Goal: Task Accomplishment & Management: Complete application form

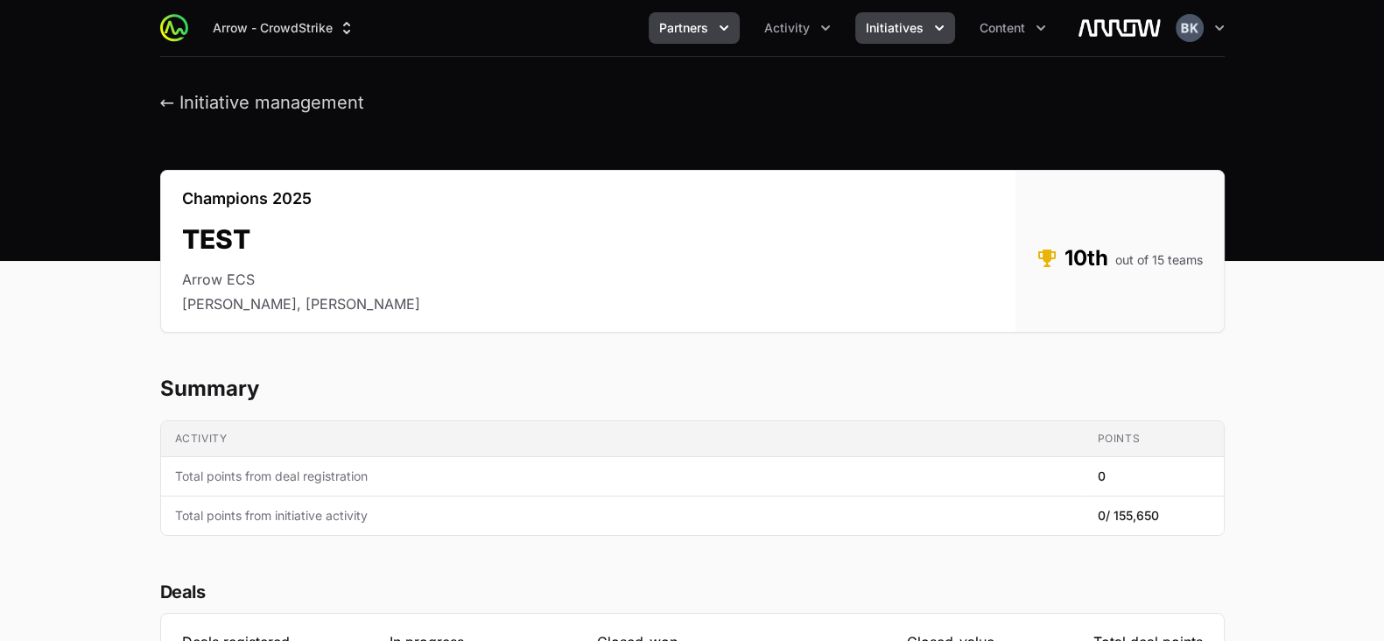
click at [702, 25] on span "Partners" at bounding box center [683, 28] width 49 height 18
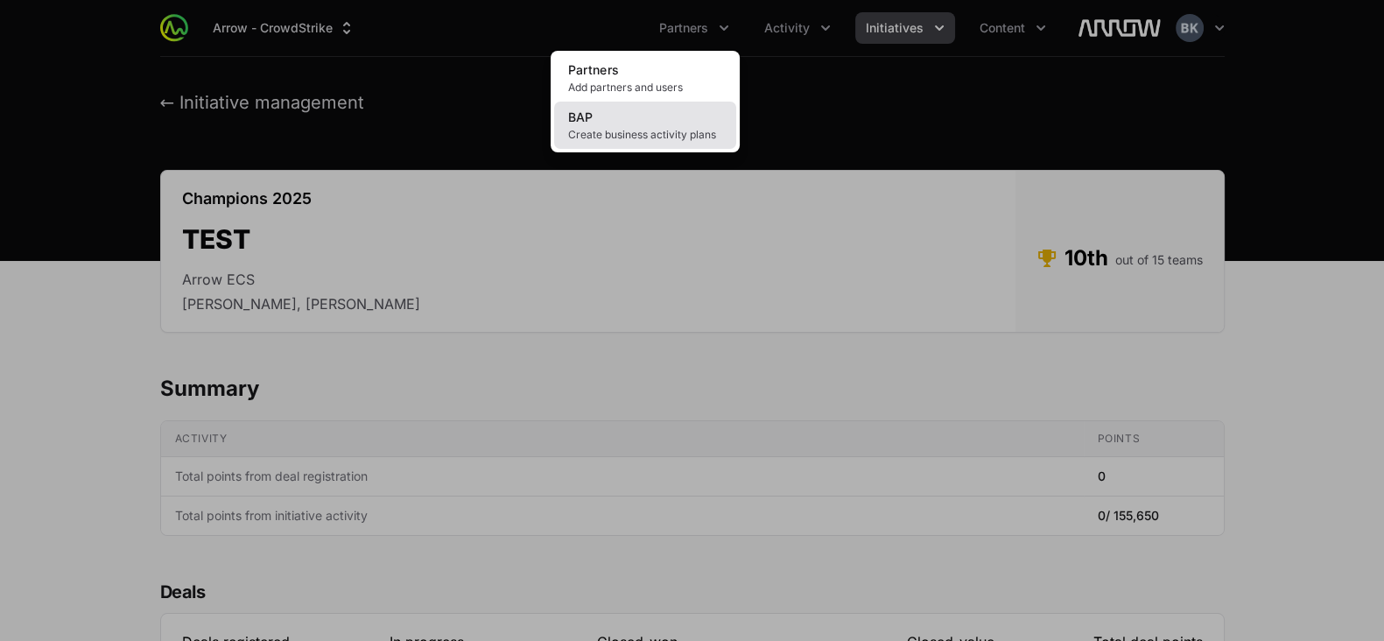
click at [630, 133] on span "Create business activity plans" at bounding box center [645, 135] width 154 height 14
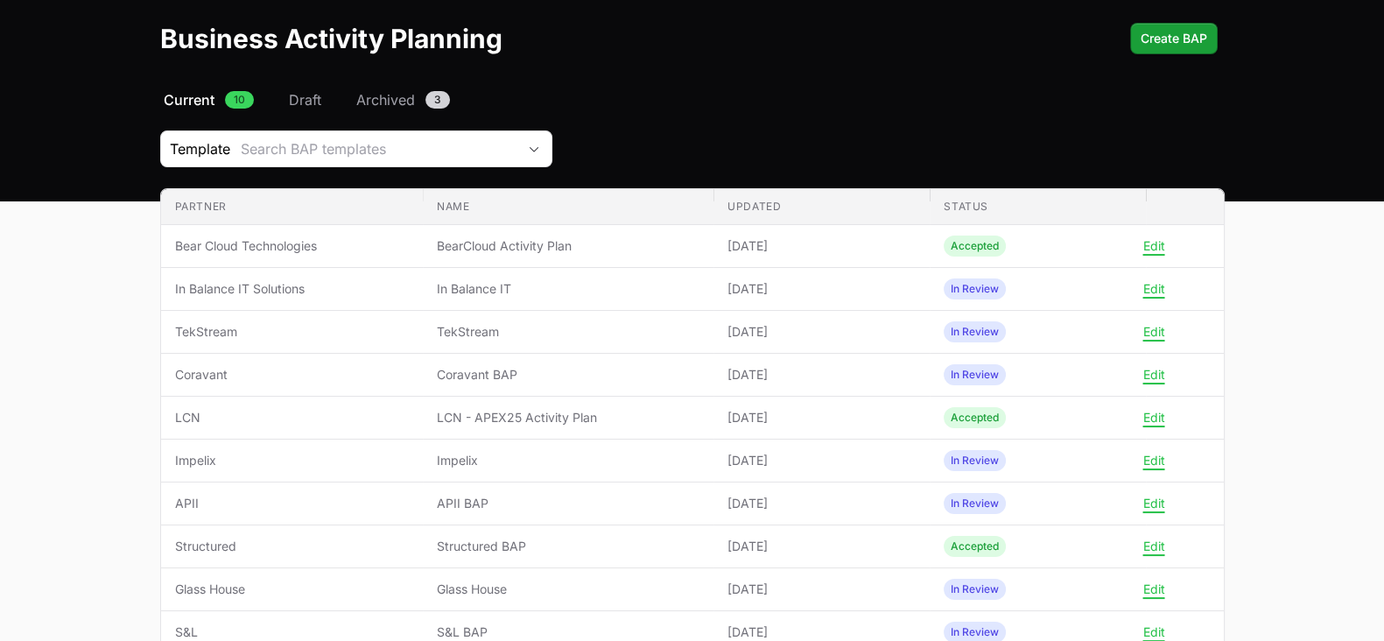
scroll to position [61, 0]
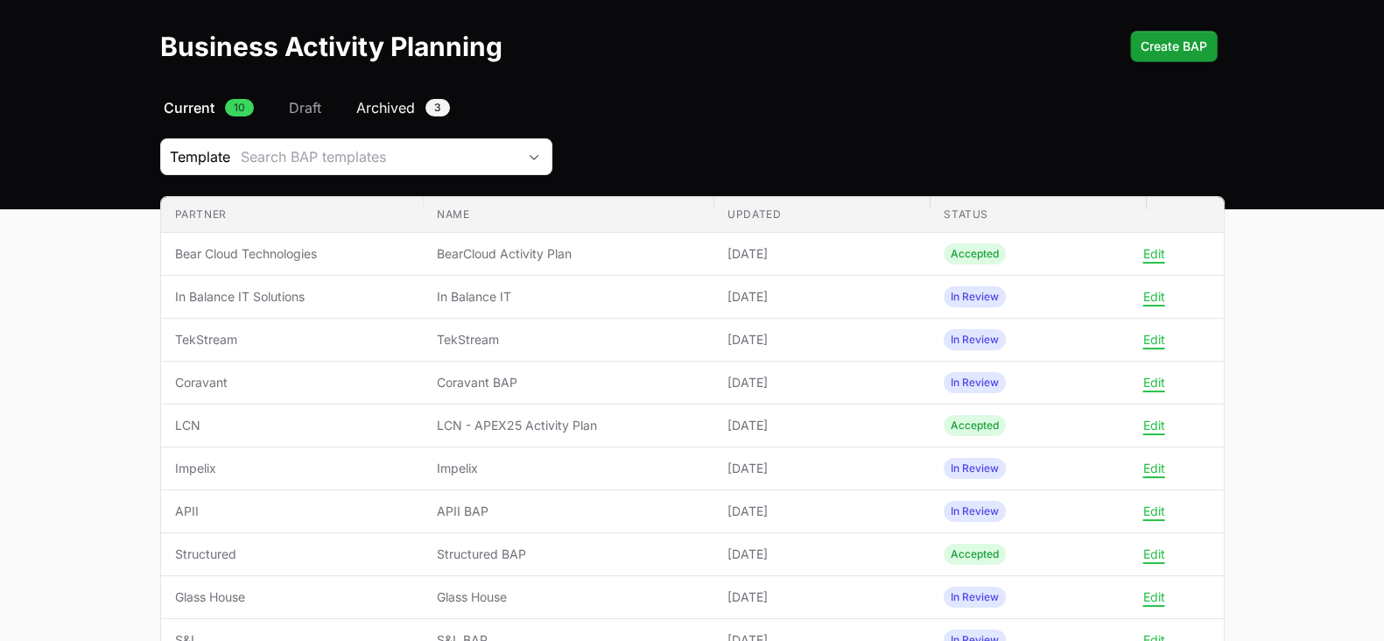
click at [398, 112] on span "Archived" at bounding box center [385, 107] width 59 height 21
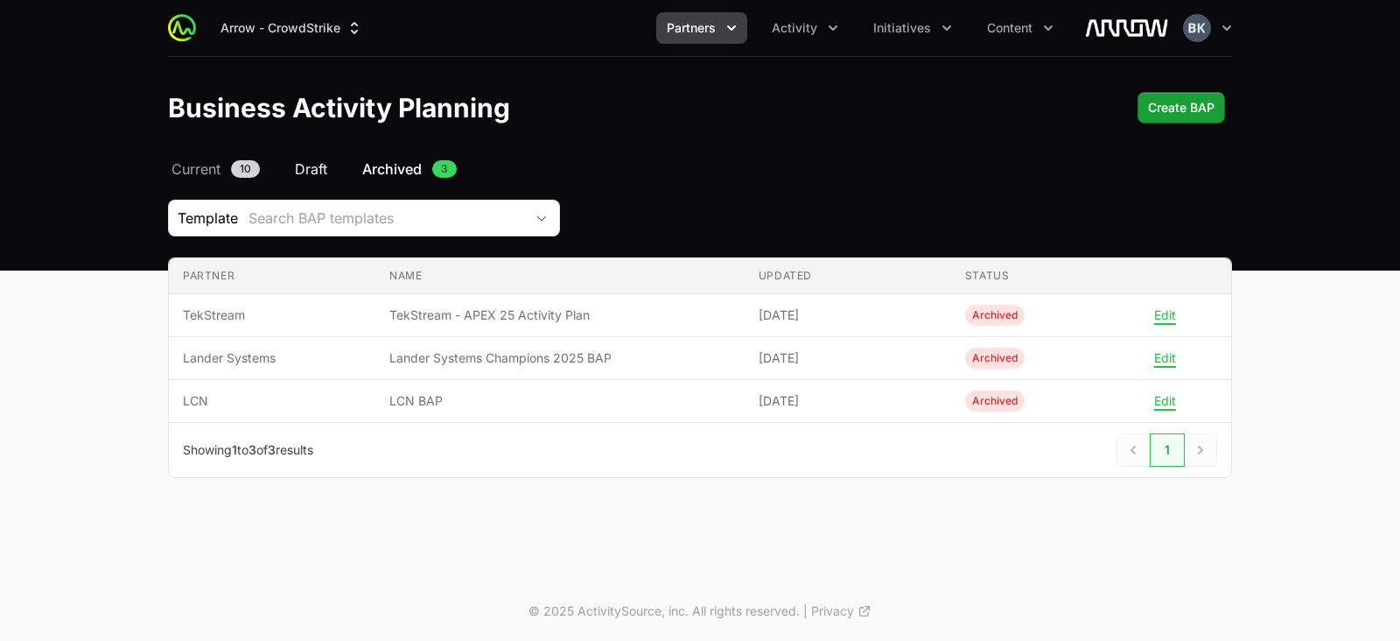
click at [318, 166] on span "Draft" at bounding box center [311, 168] width 32 height 21
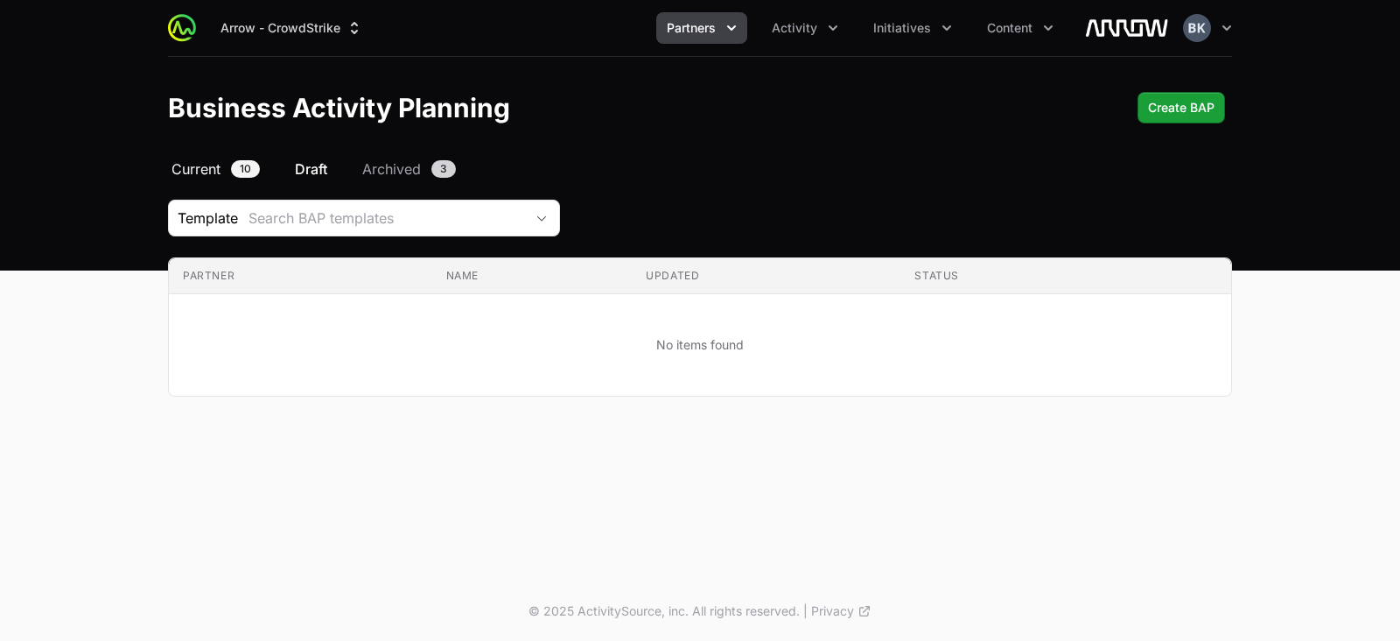
click at [193, 165] on span "Current" at bounding box center [196, 168] width 49 height 21
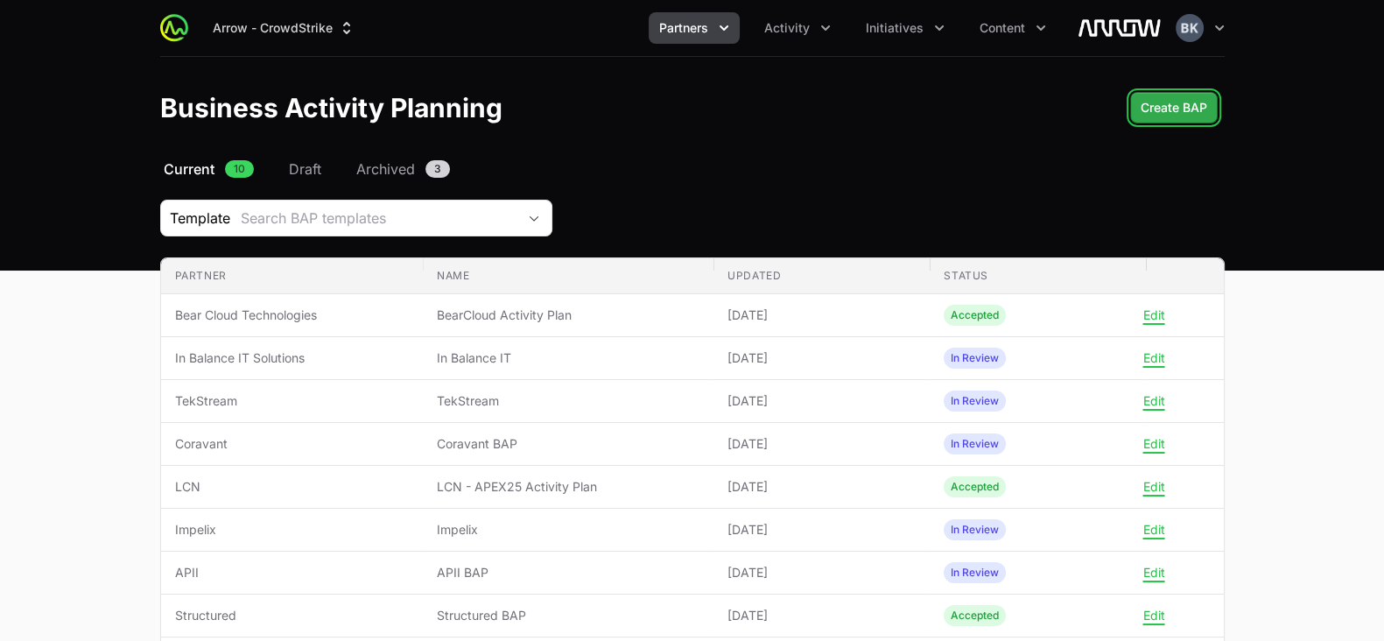
click at [1164, 102] on span "Create BAP" at bounding box center [1173, 107] width 67 height 21
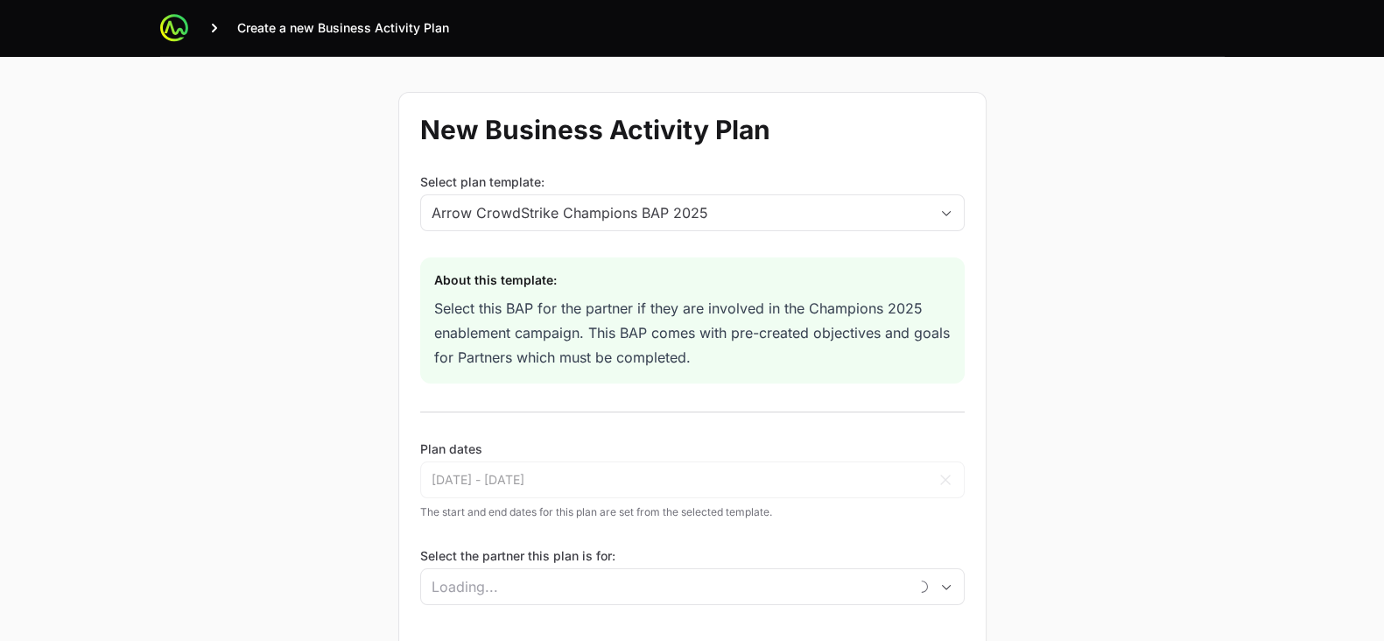
scroll to position [228, 0]
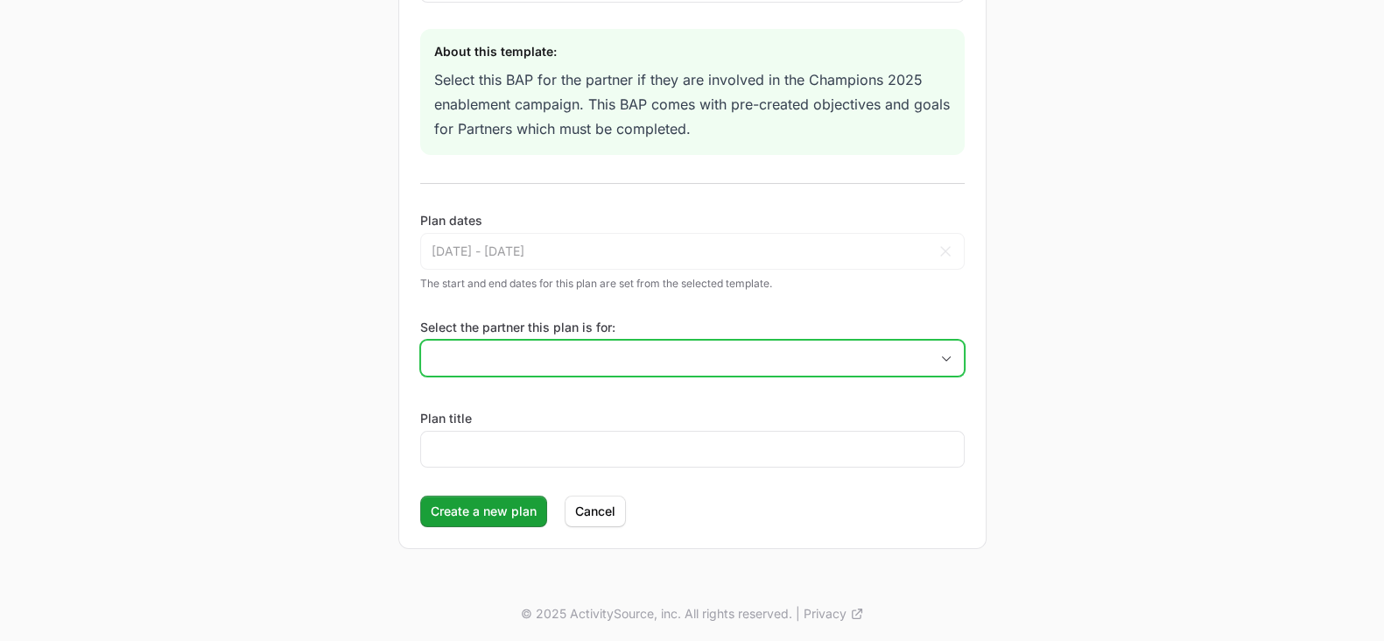
click at [610, 354] on input "Select the partner this plan is for:" at bounding box center [675, 357] width 508 height 35
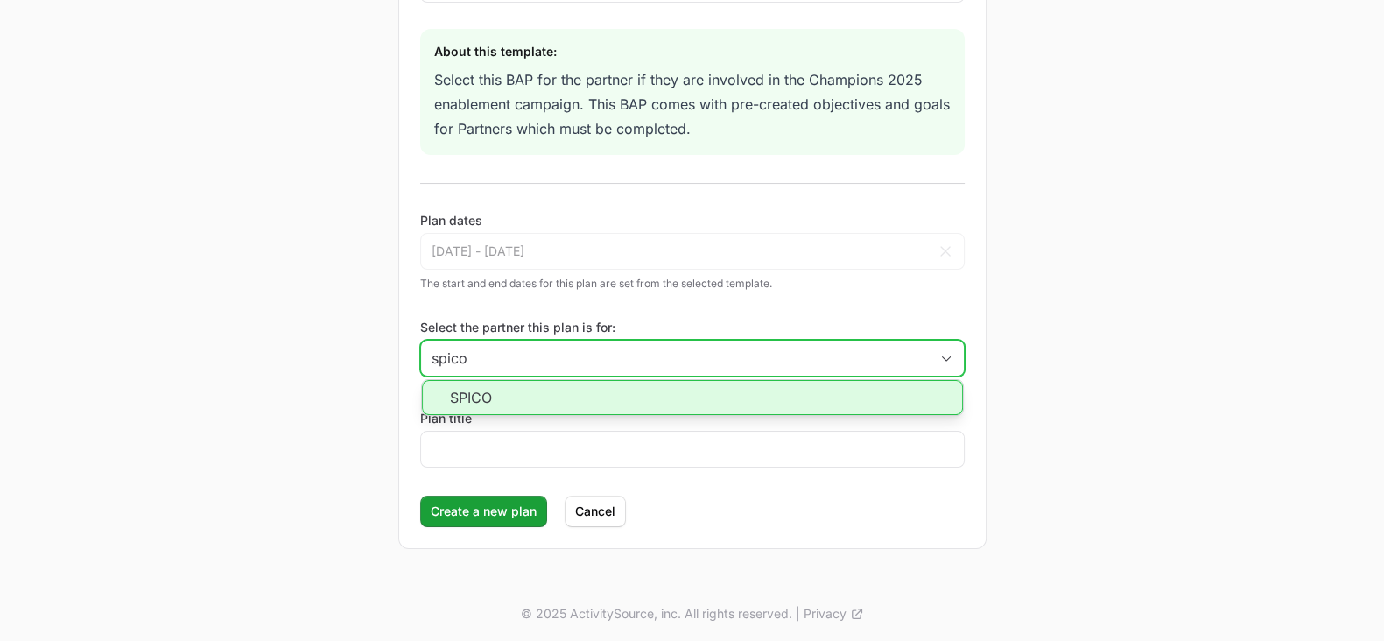
click at [610, 389] on li "SPICO" at bounding box center [692, 397] width 541 height 35
type input "SPICO"
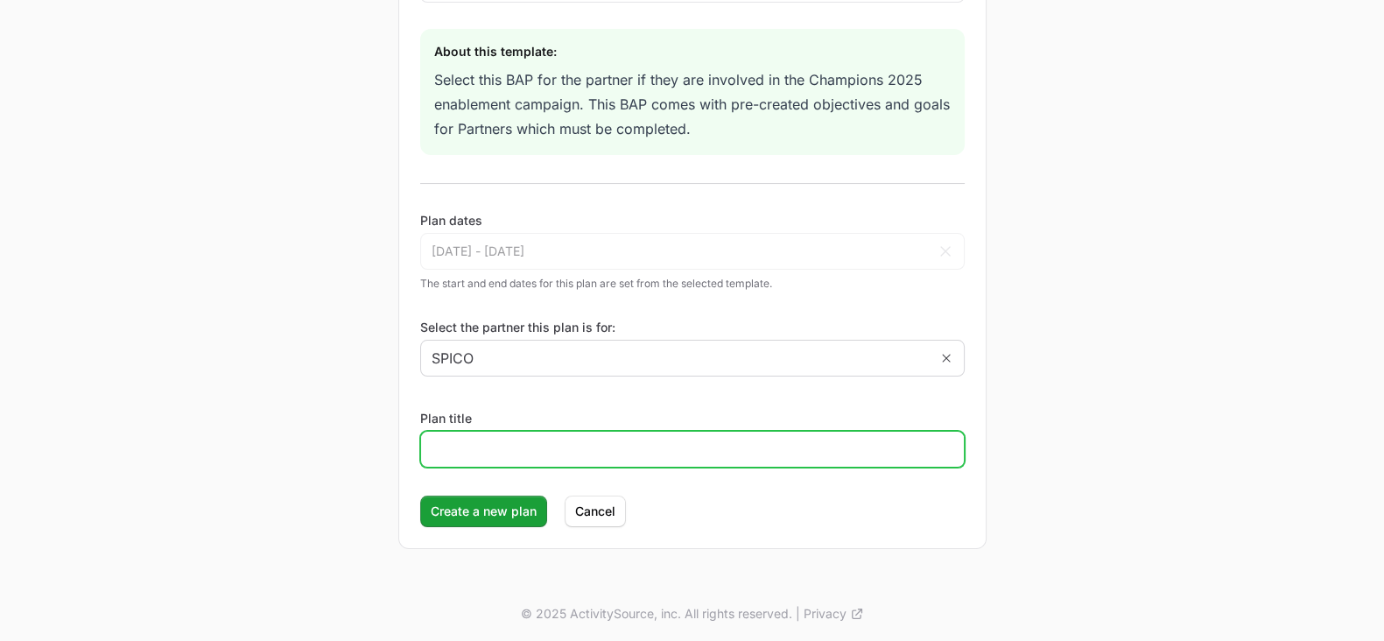
click at [555, 453] on input "Plan title" at bounding box center [692, 448] width 522 height 21
type input "SPICO"
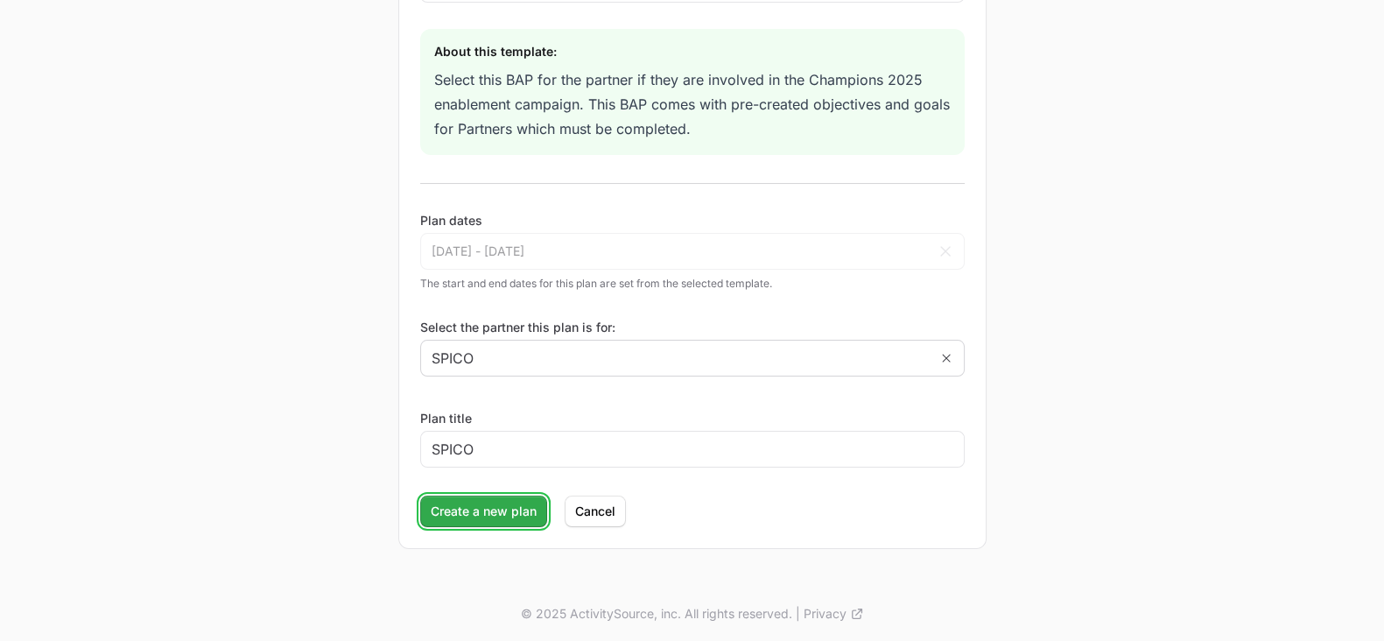
click at [478, 505] on span "Create a new plan" at bounding box center [484, 511] width 106 height 21
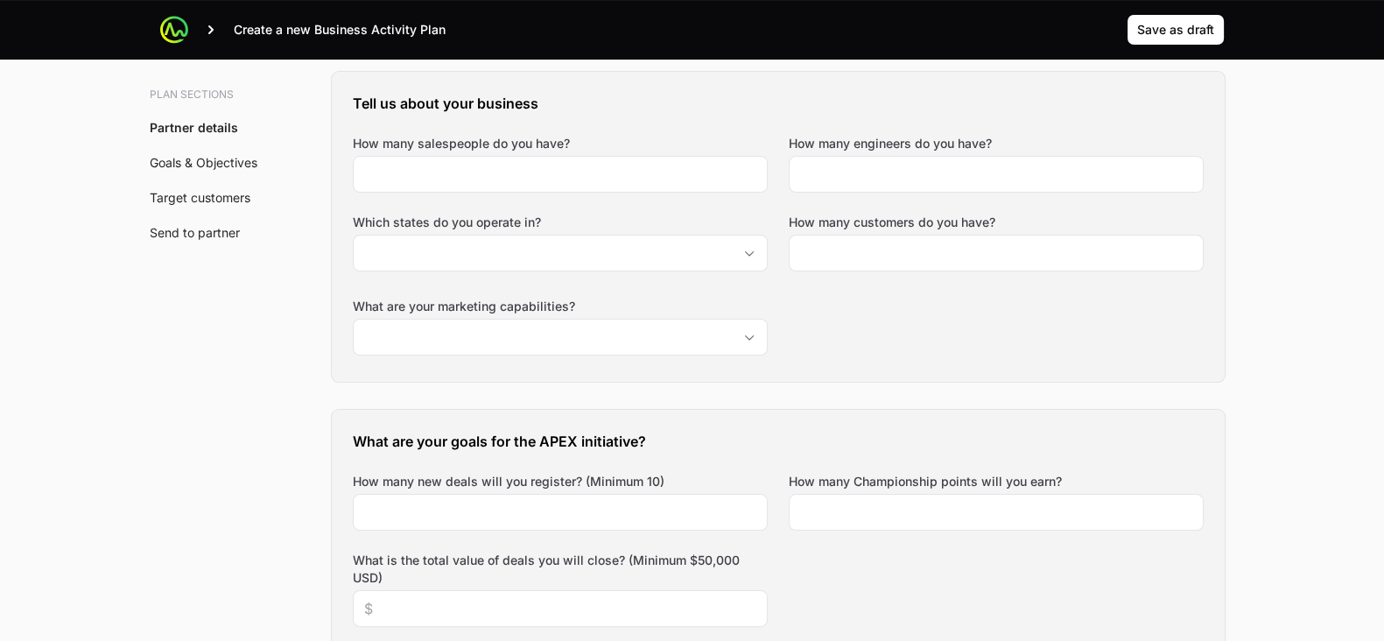
scroll to position [602, 0]
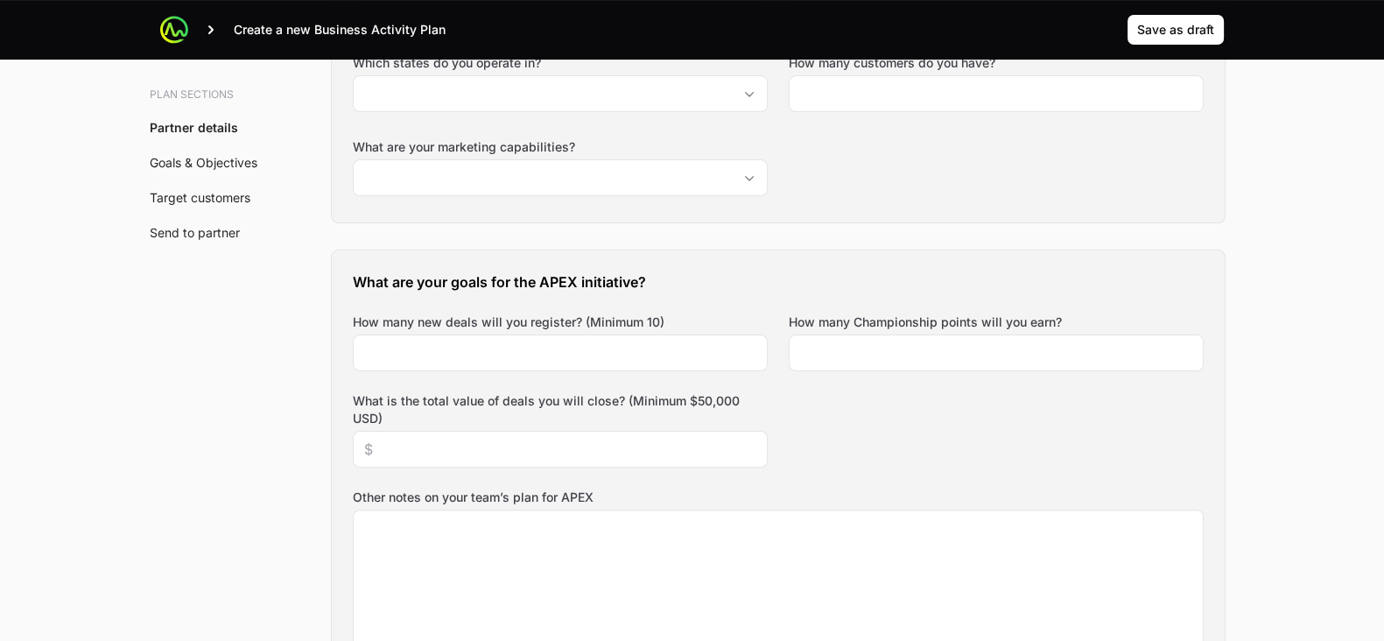
click at [167, 155] on link "Goals & Objectives" at bounding box center [204, 162] width 108 height 15
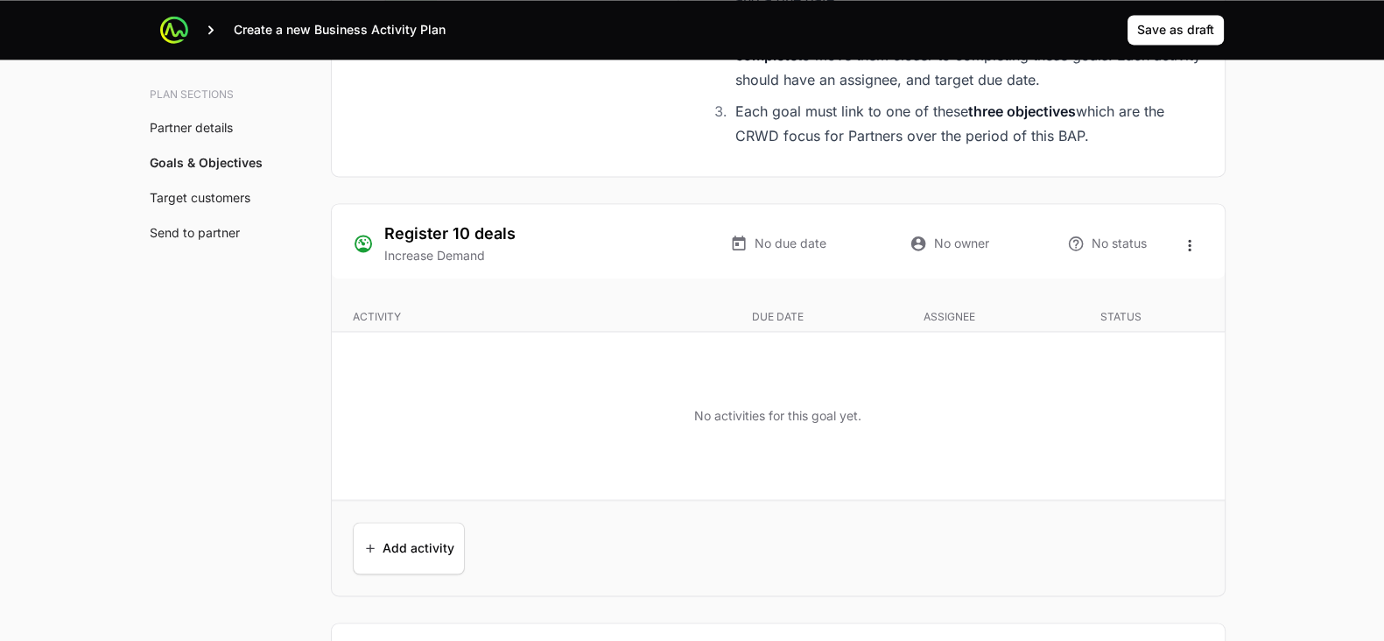
scroll to position [3162, 0]
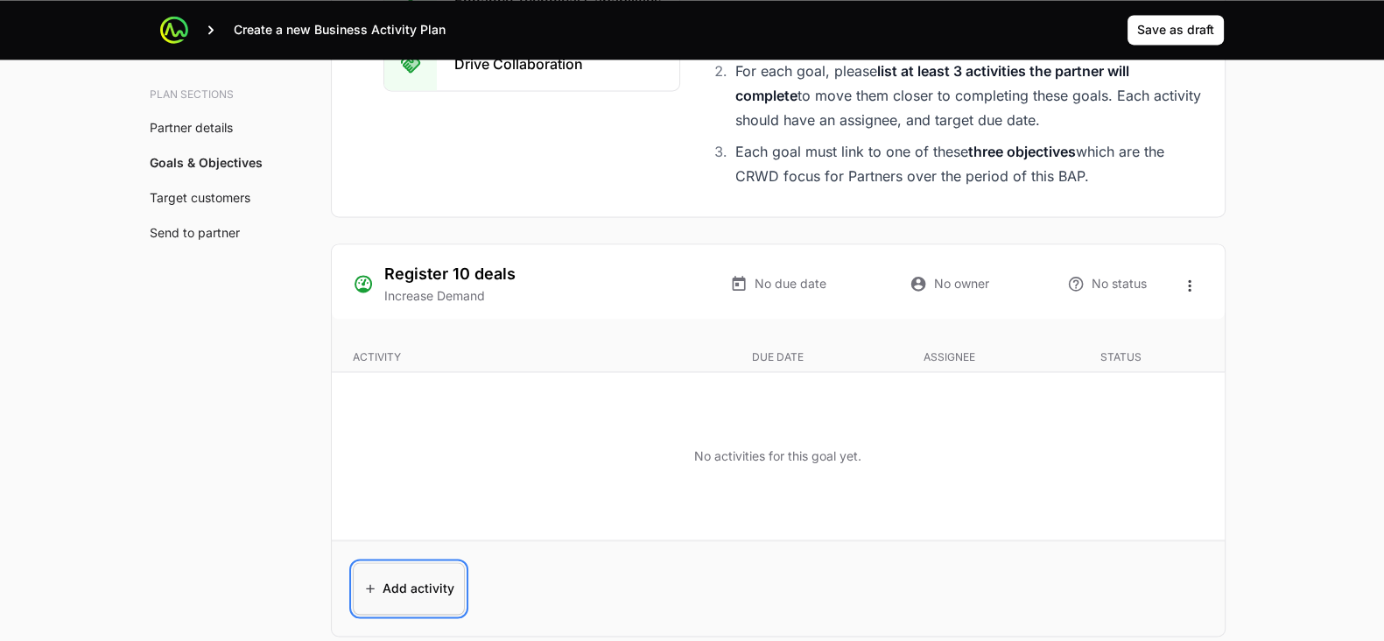
click at [368, 579] on span "Add activity" at bounding box center [408, 588] width 91 height 42
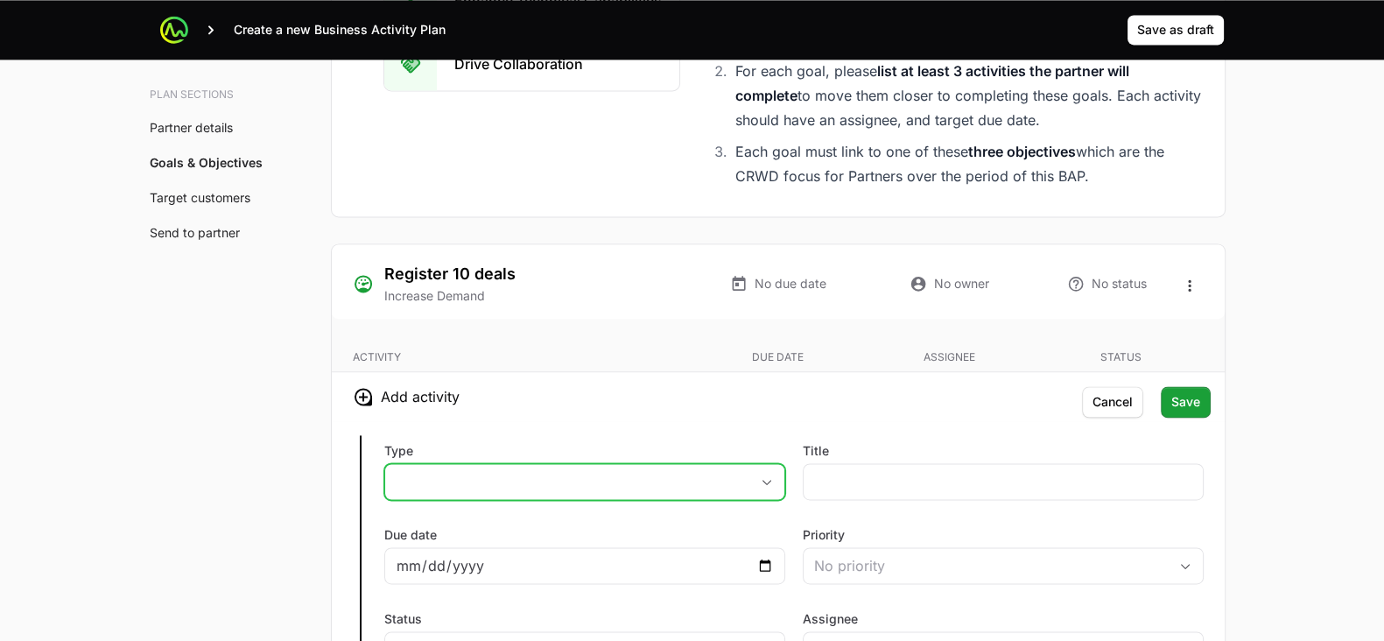
click at [531, 473] on button "placeholder" at bounding box center [584, 481] width 399 height 35
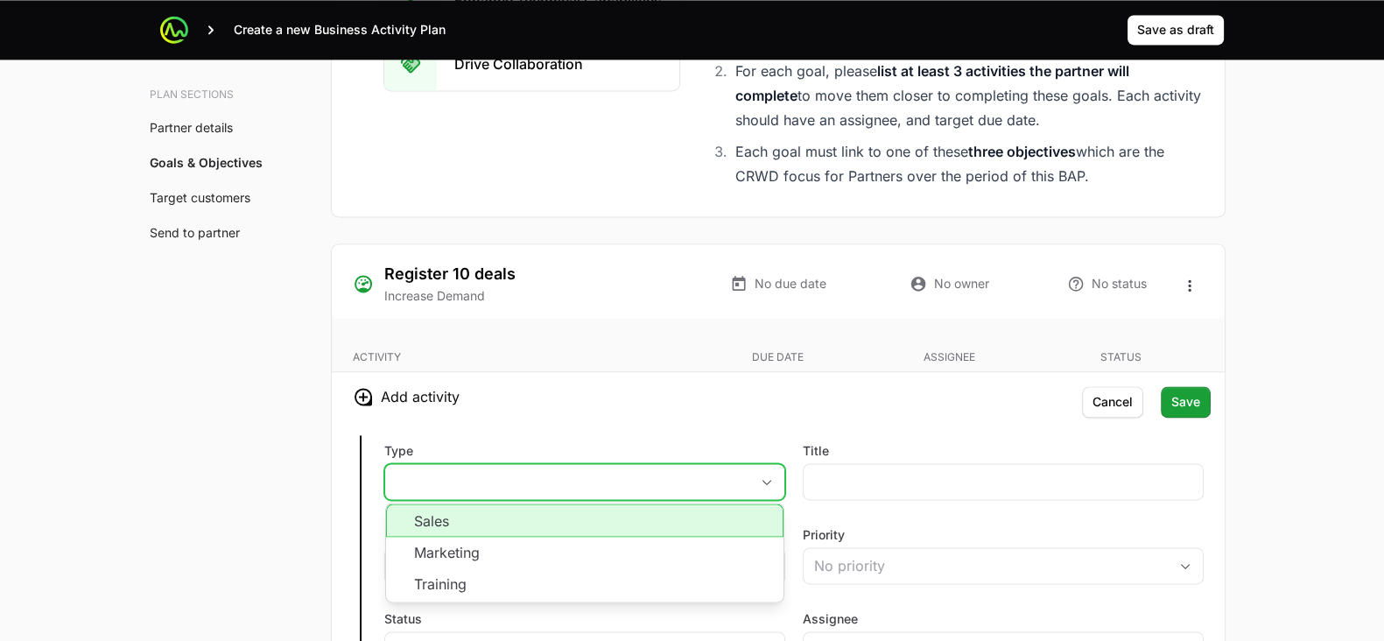
click at [533, 519] on li "Sales" at bounding box center [584, 519] width 397 height 33
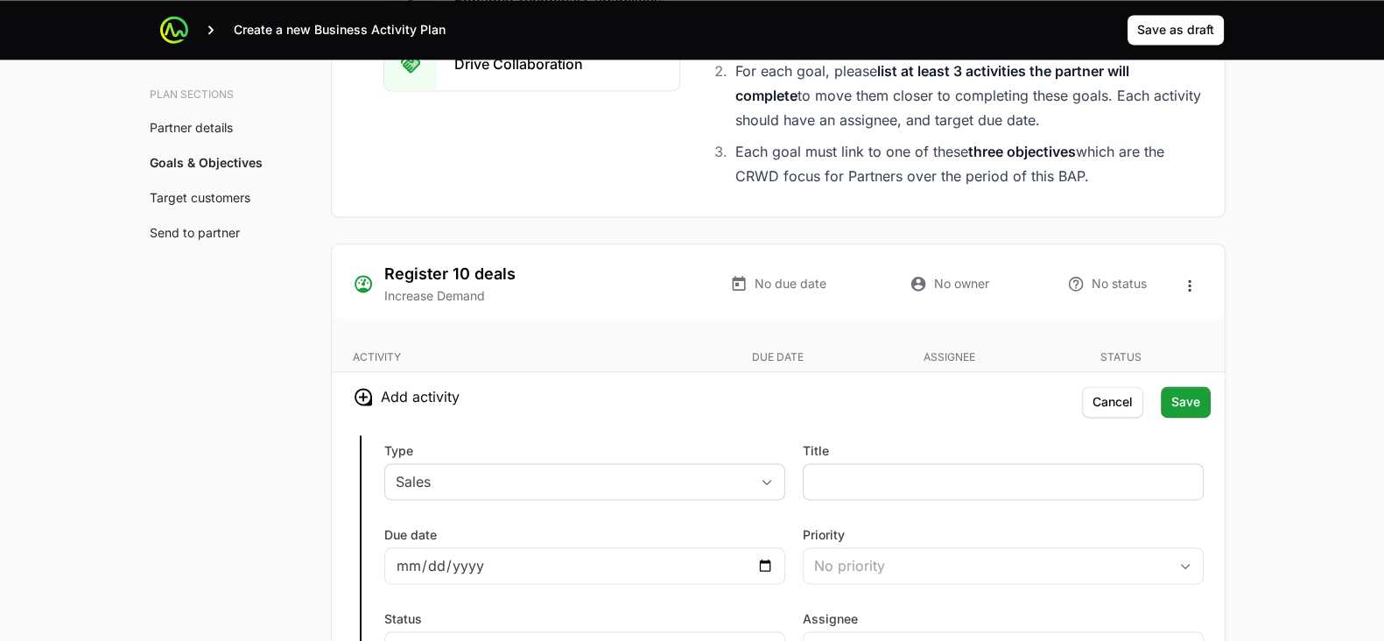
click at [853, 488] on div at bounding box center [1003, 481] width 401 height 37
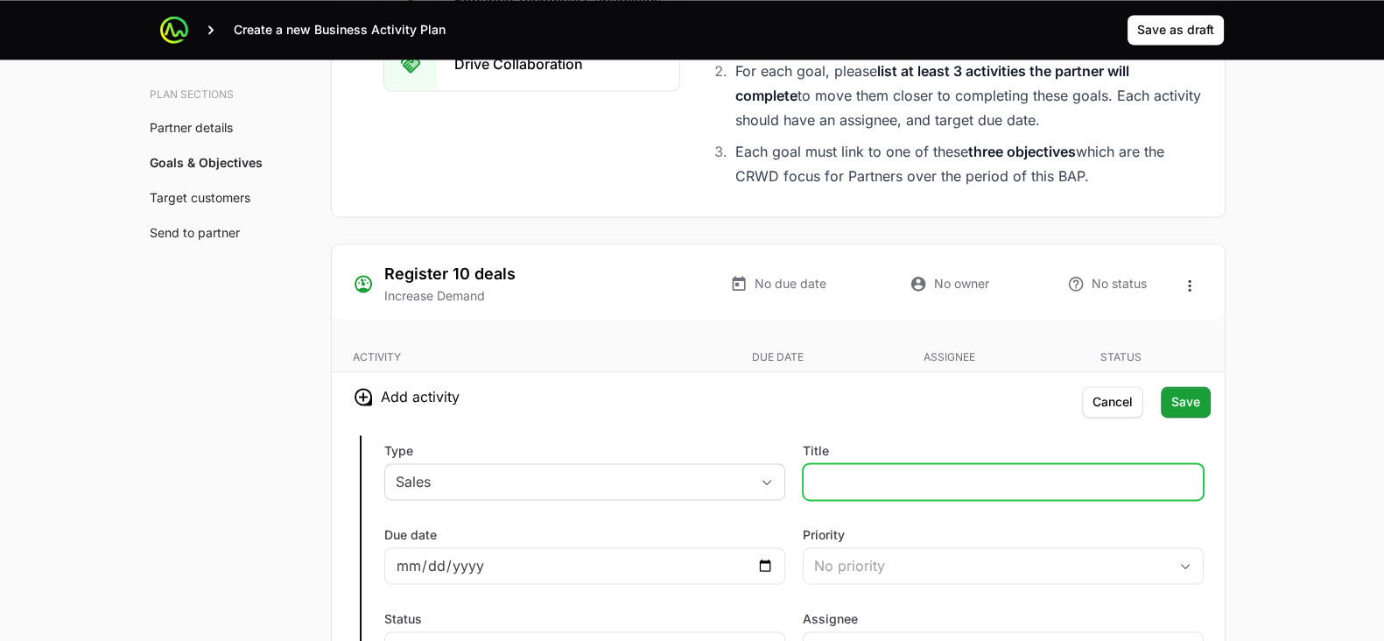
click at [868, 480] on input "Title" at bounding box center [1003, 481] width 378 height 21
type input "Activity with"
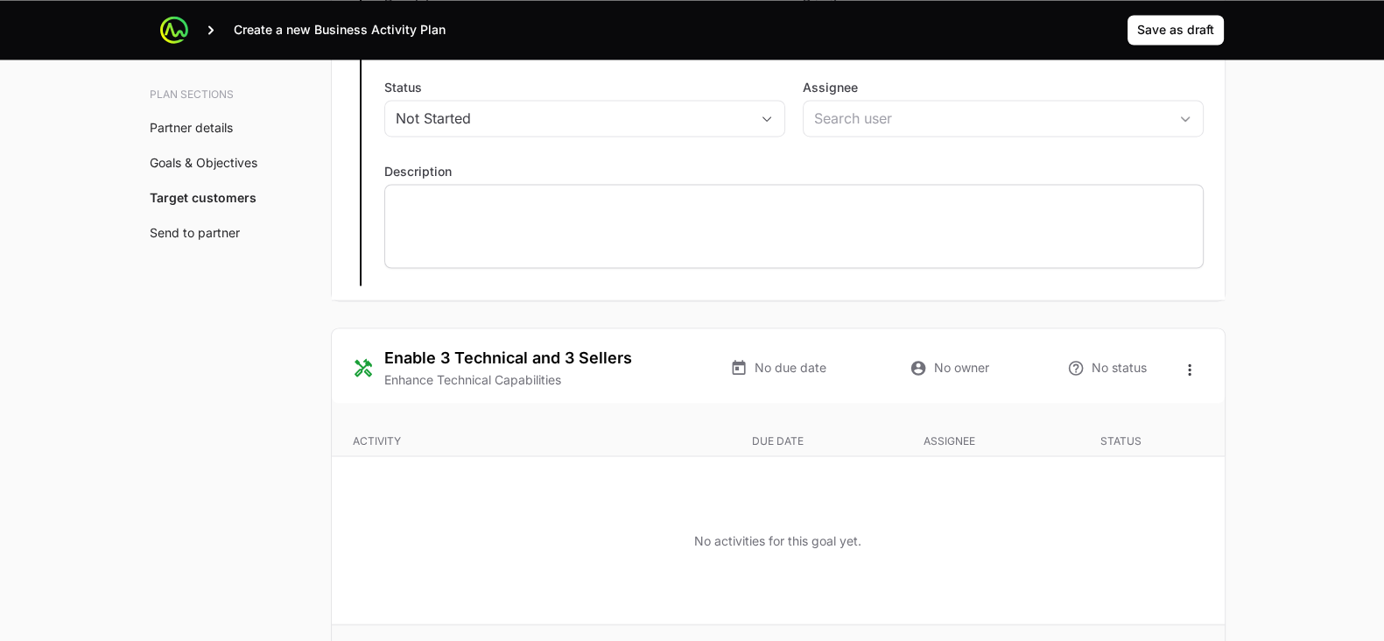
scroll to position [3693, 0]
click at [606, 211] on div at bounding box center [793, 226] width 819 height 84
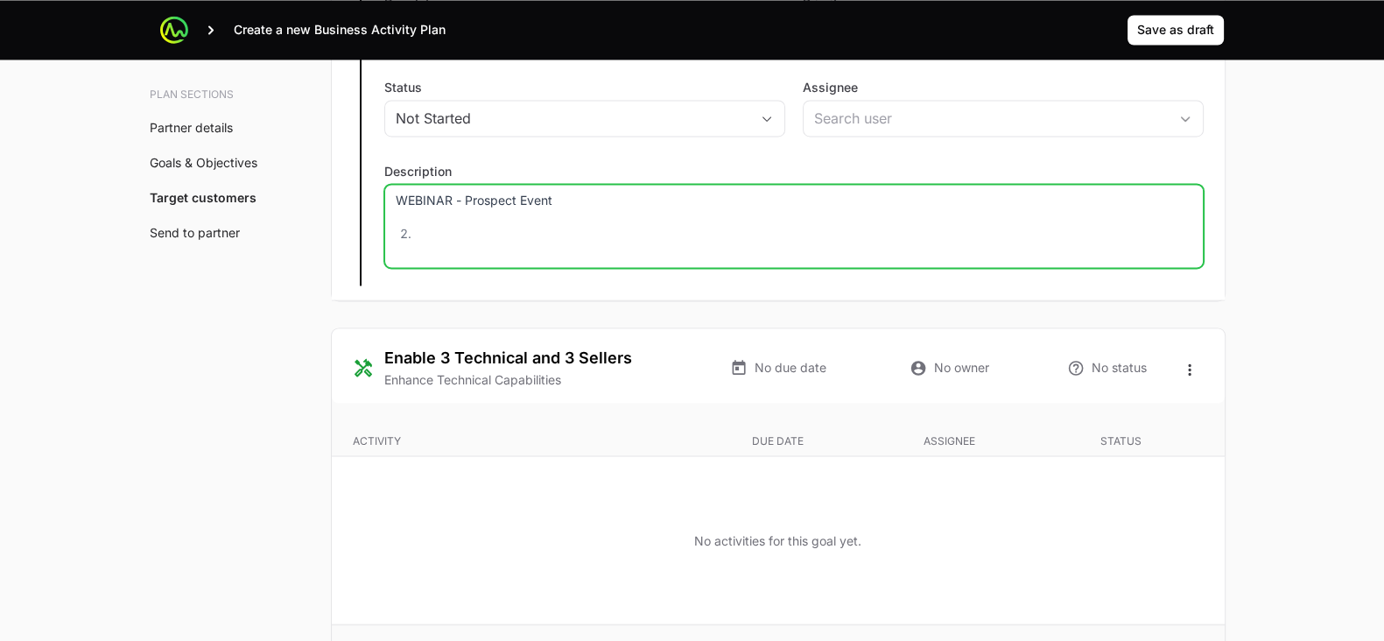
click at [396, 199] on p "WEBINAR - Prospect Event" at bounding box center [794, 201] width 796 height 18
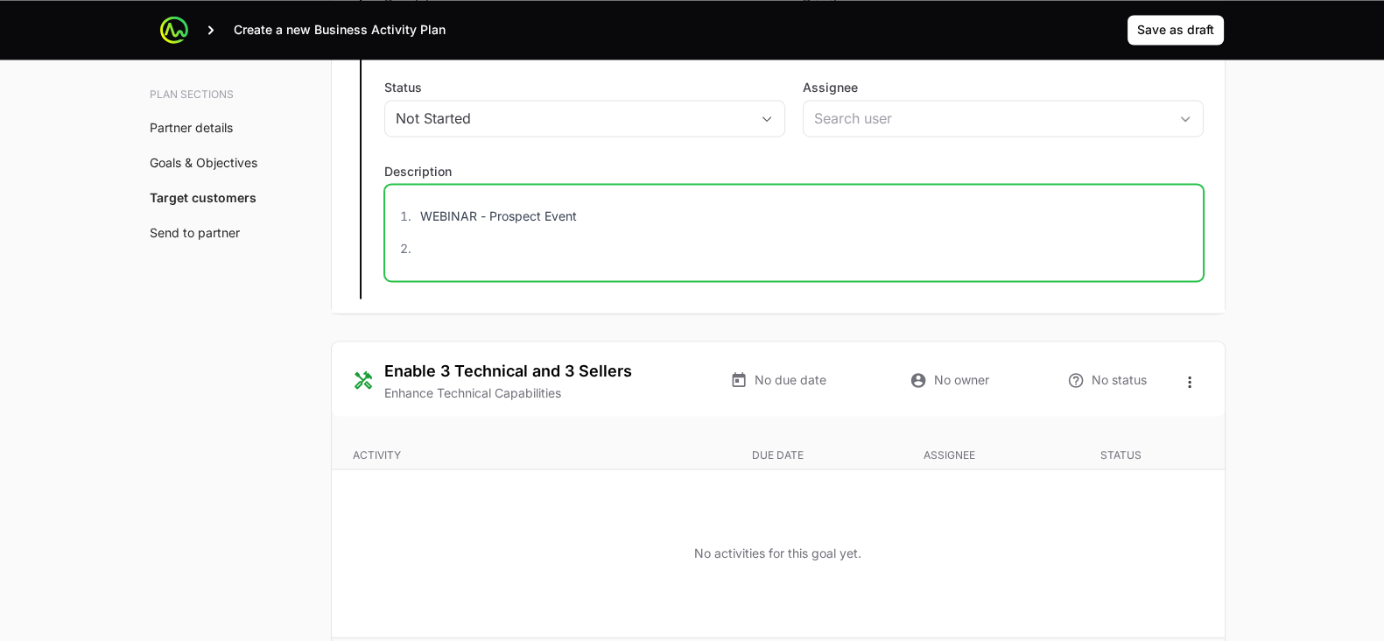
click at [473, 242] on p at bounding box center [806, 249] width 772 height 18
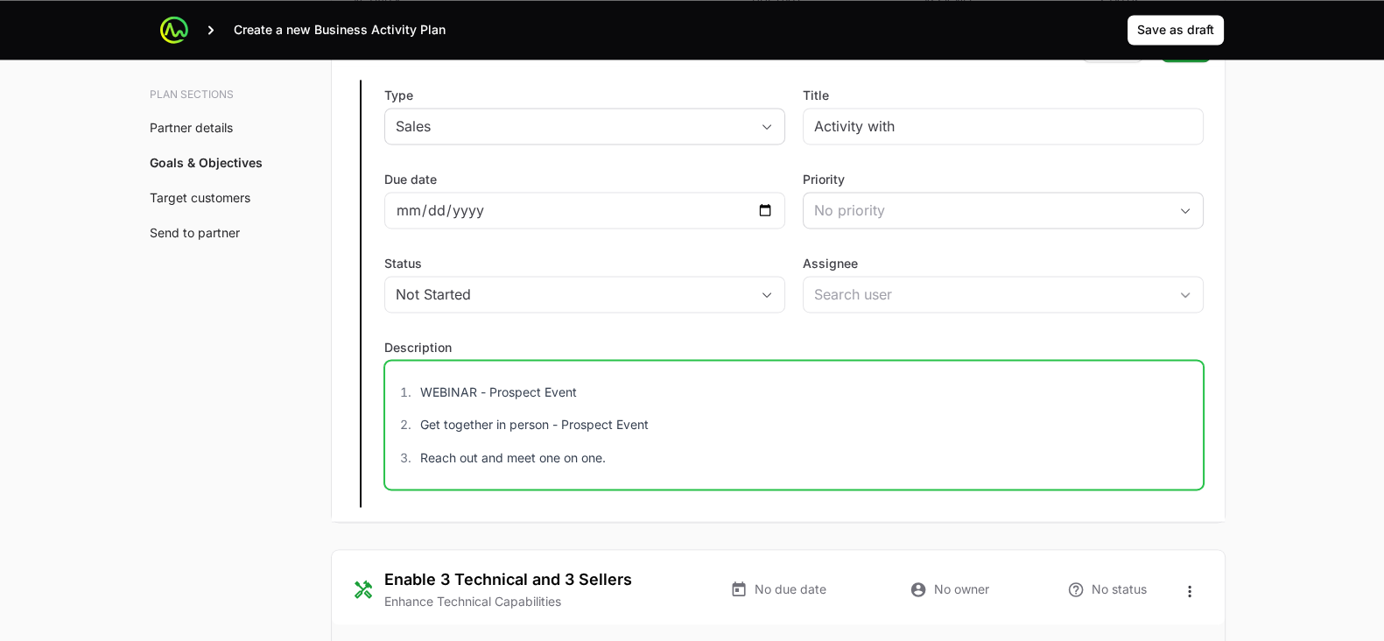
scroll to position [3516, 0]
click at [1029, 123] on input "Activity with" at bounding box center [1003, 126] width 378 height 21
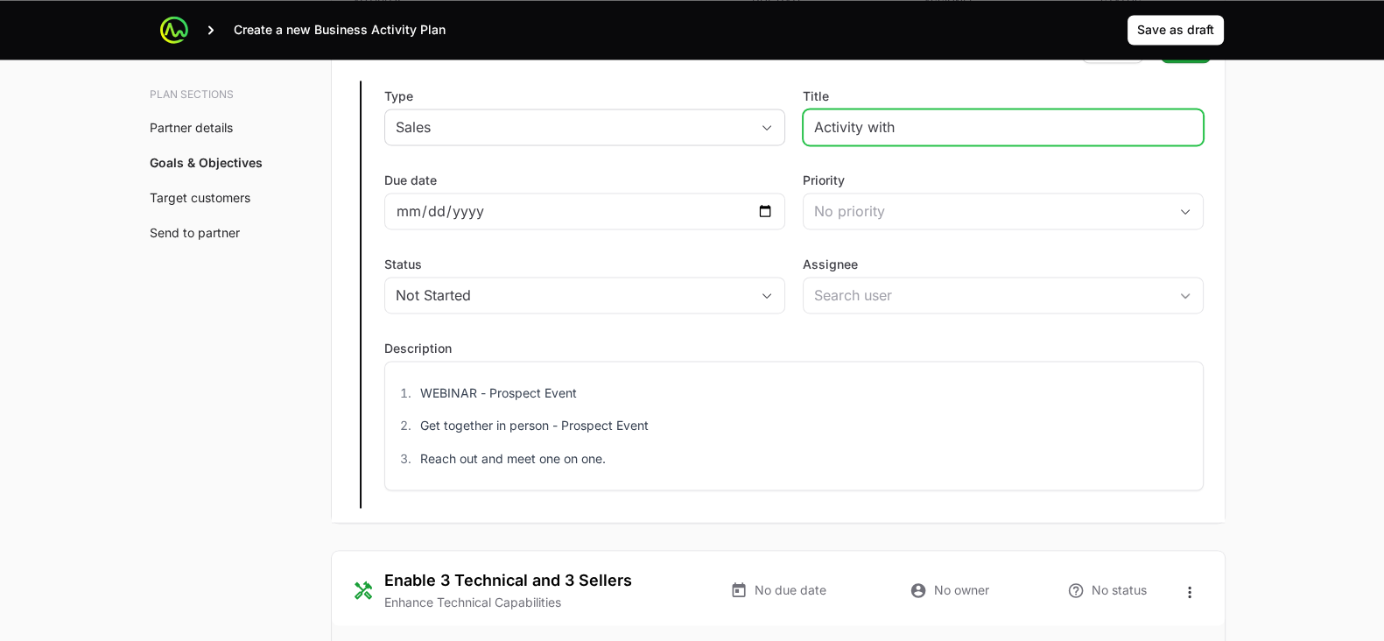
drag, startPoint x: 1029, startPoint y: 123, endPoint x: 929, endPoint y: 126, distance: 100.7
click at [929, 126] on input "Activity with" at bounding box center [1003, 126] width 378 height 21
paste input "[PERSON_NAME]"
type input "Activity with [PERSON_NAME] Team"
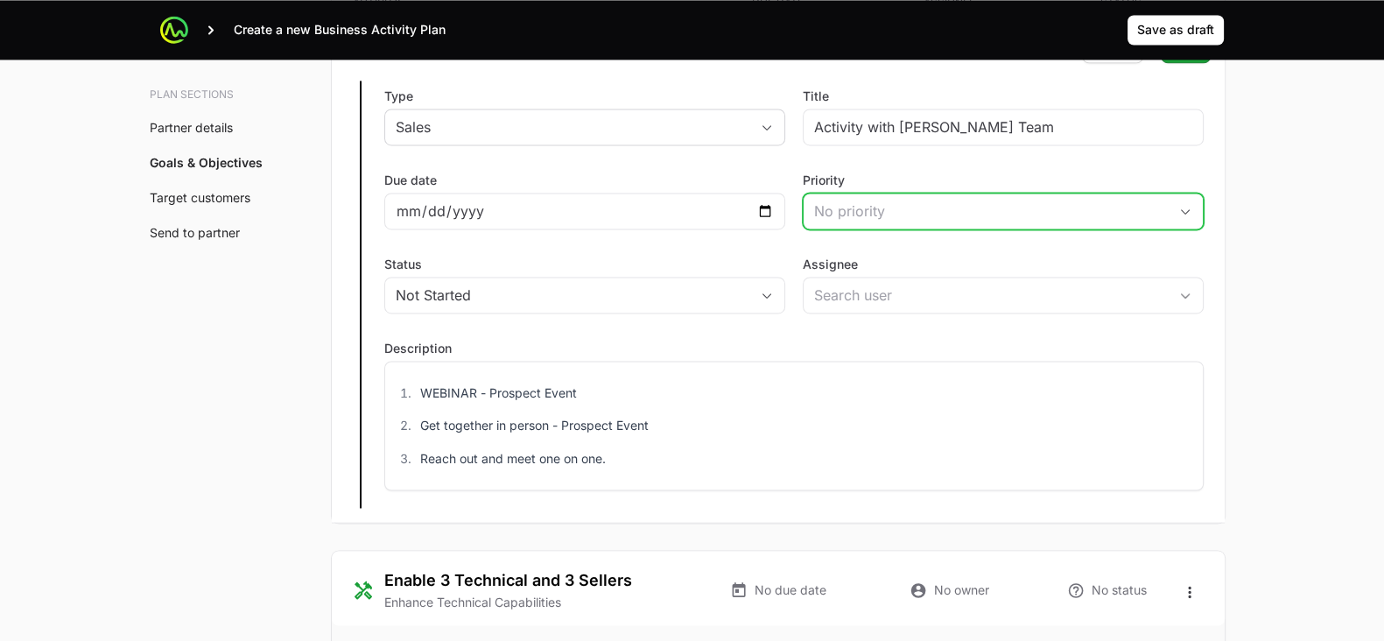
click at [1138, 215] on div "No priority" at bounding box center [991, 210] width 354 height 21
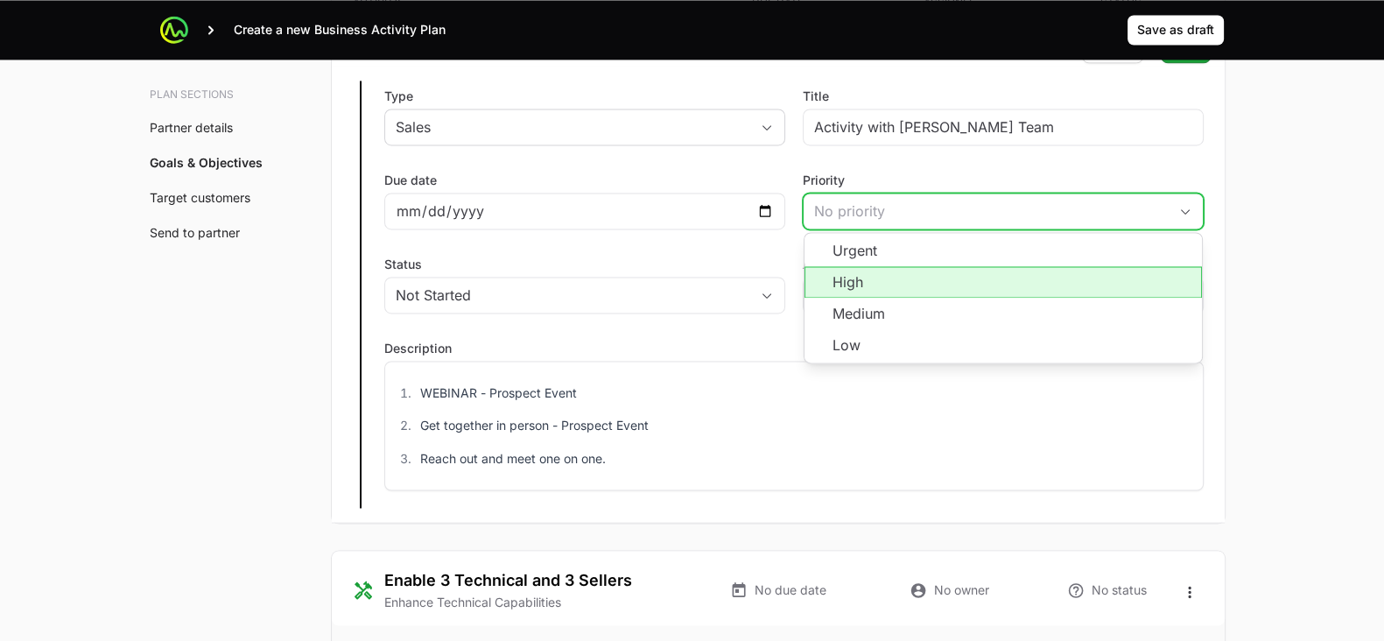
click at [1123, 282] on li "High" at bounding box center [1002, 282] width 397 height 32
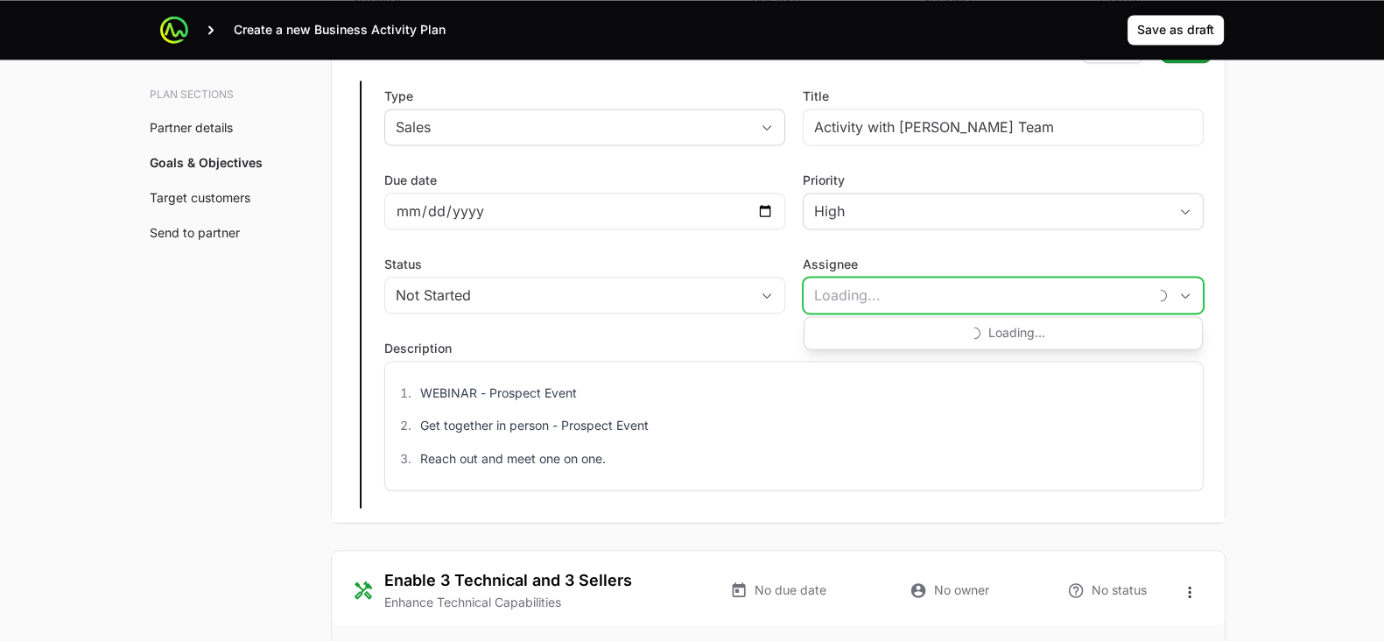
click at [1089, 288] on input "Assignee" at bounding box center [974, 294] width 343 height 35
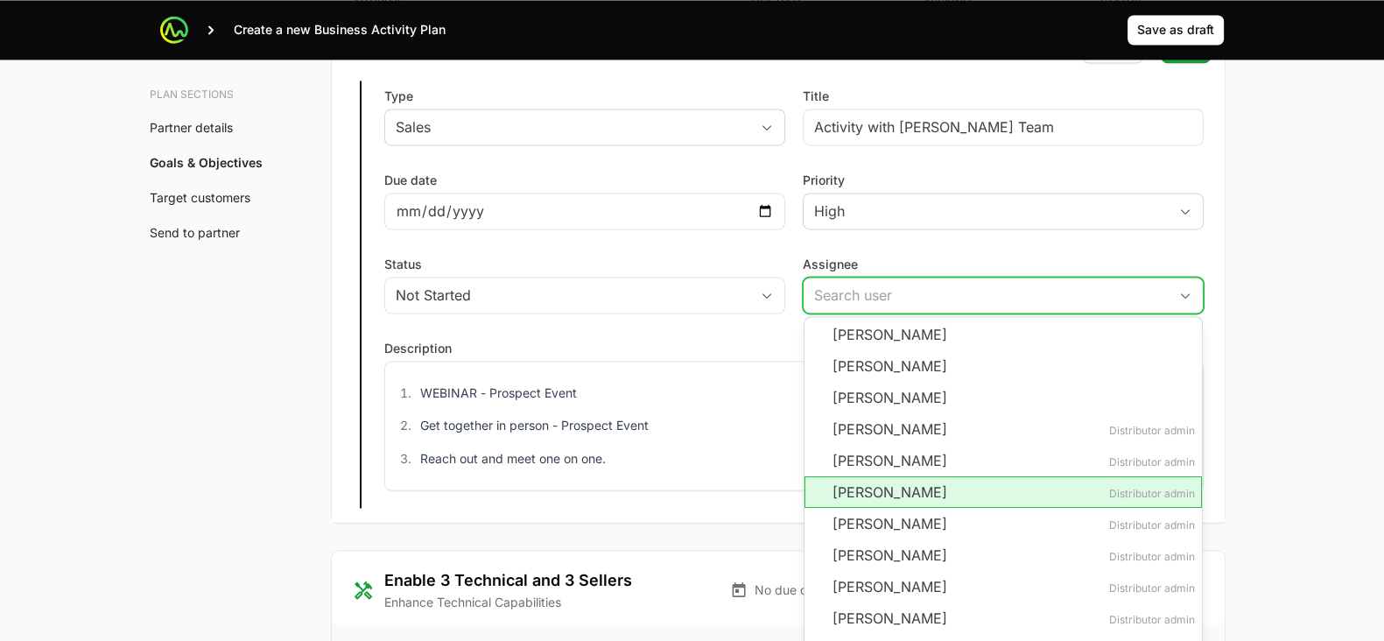
click at [1064, 487] on li "[PERSON_NAME] Distributor admin" at bounding box center [1002, 492] width 397 height 32
type input "[PERSON_NAME]"
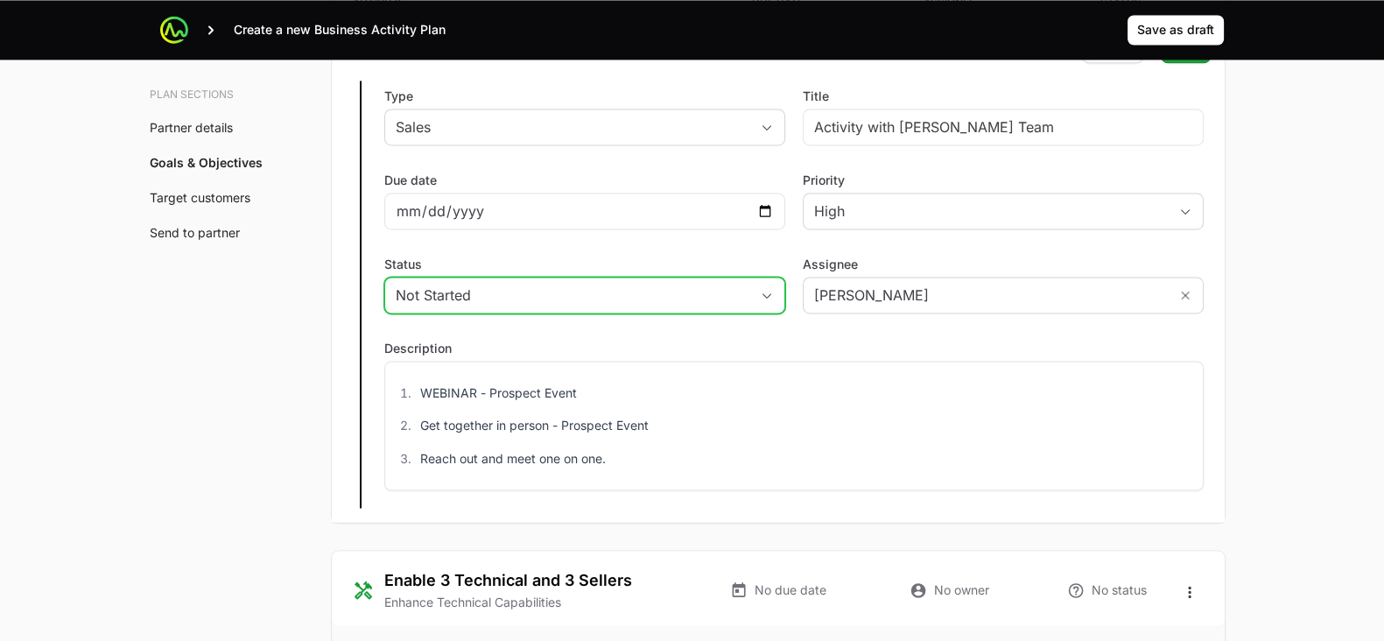
click at [758, 292] on span "button" at bounding box center [766, 295] width 35 height 6
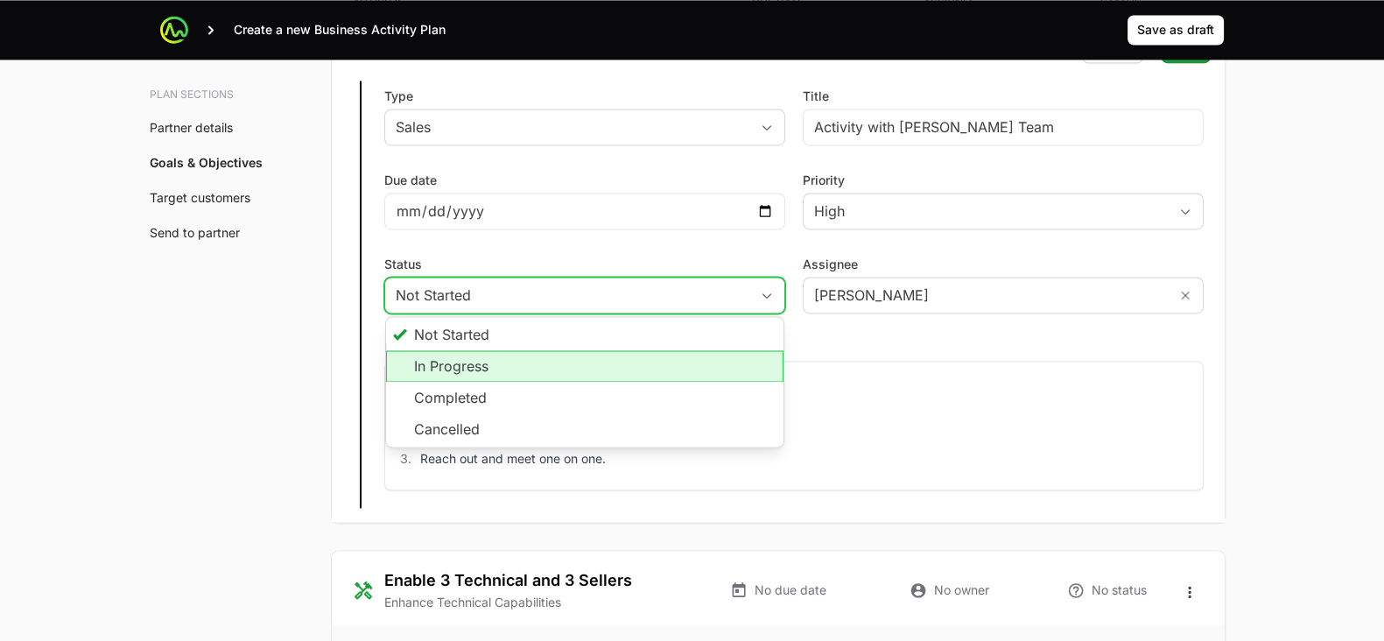
click at [748, 352] on li "In Progress" at bounding box center [584, 366] width 397 height 32
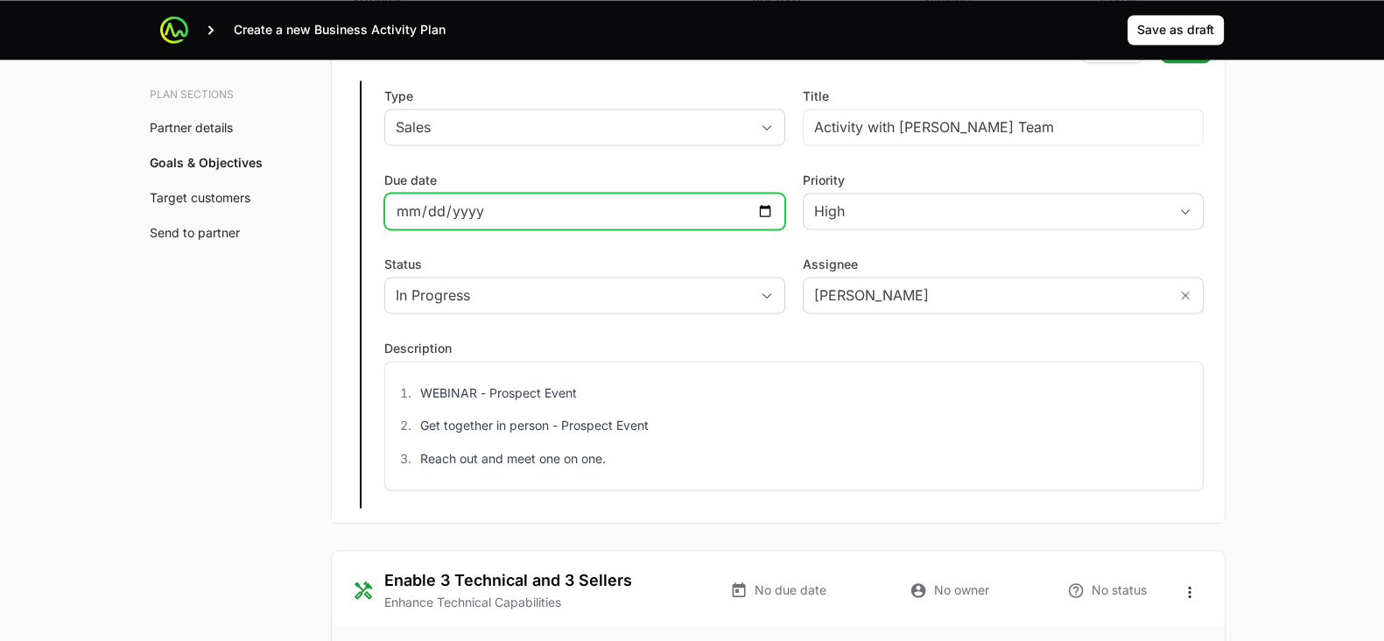
click at [767, 200] on input "Due date" at bounding box center [585, 210] width 378 height 21
type input "[DATE]"
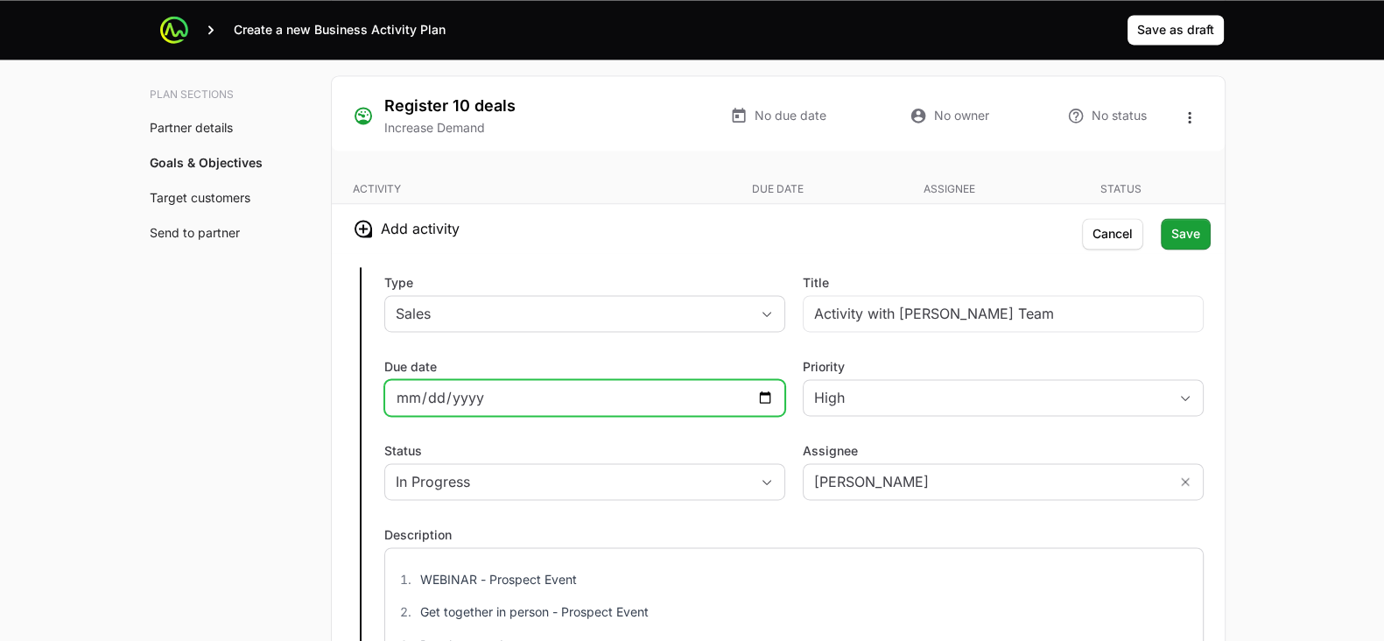
scroll to position [3332, 0]
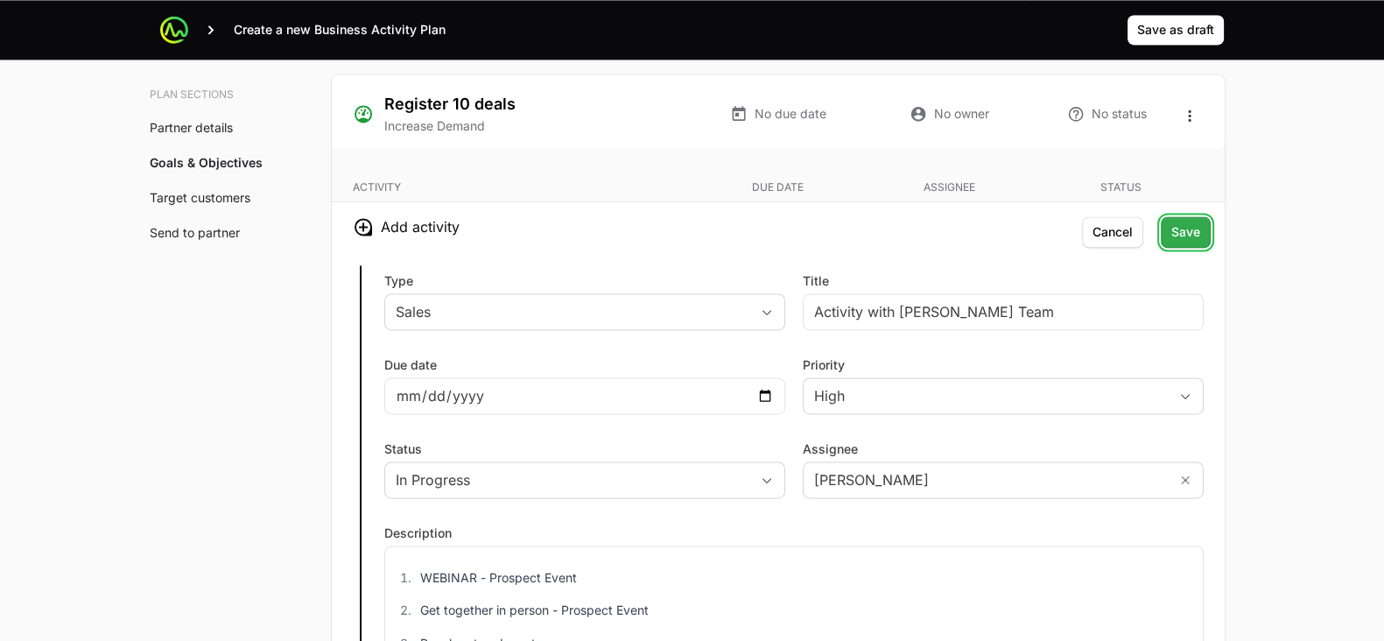
click at [1188, 232] on span "Save" at bounding box center [1185, 231] width 29 height 21
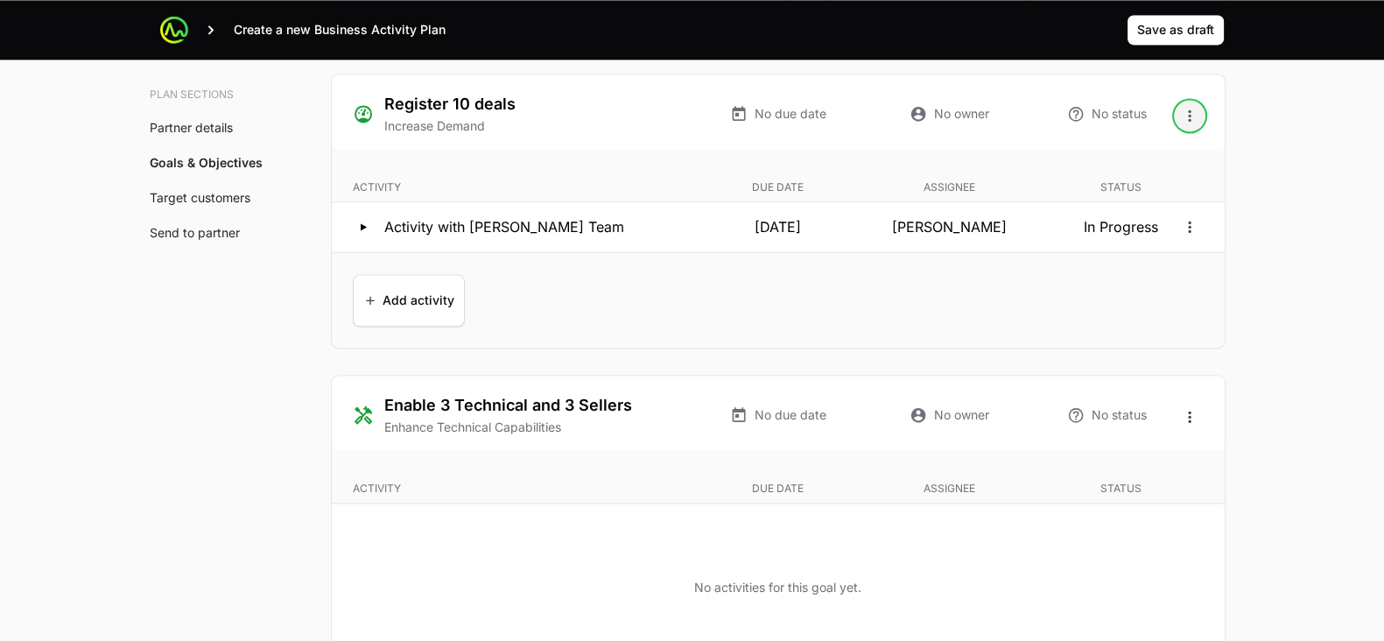
click at [1190, 115] on icon "Open options" at bounding box center [1190, 116] width 18 height 18
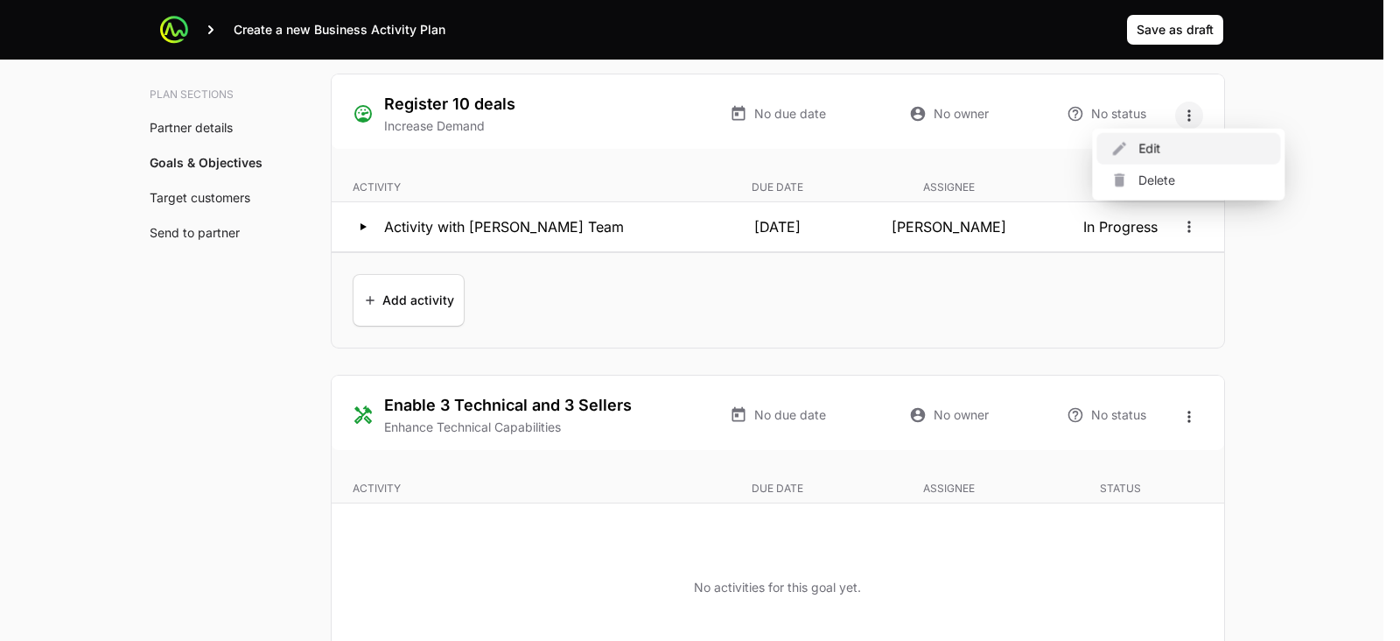
click at [1153, 138] on div "Edit" at bounding box center [1189, 149] width 184 height 32
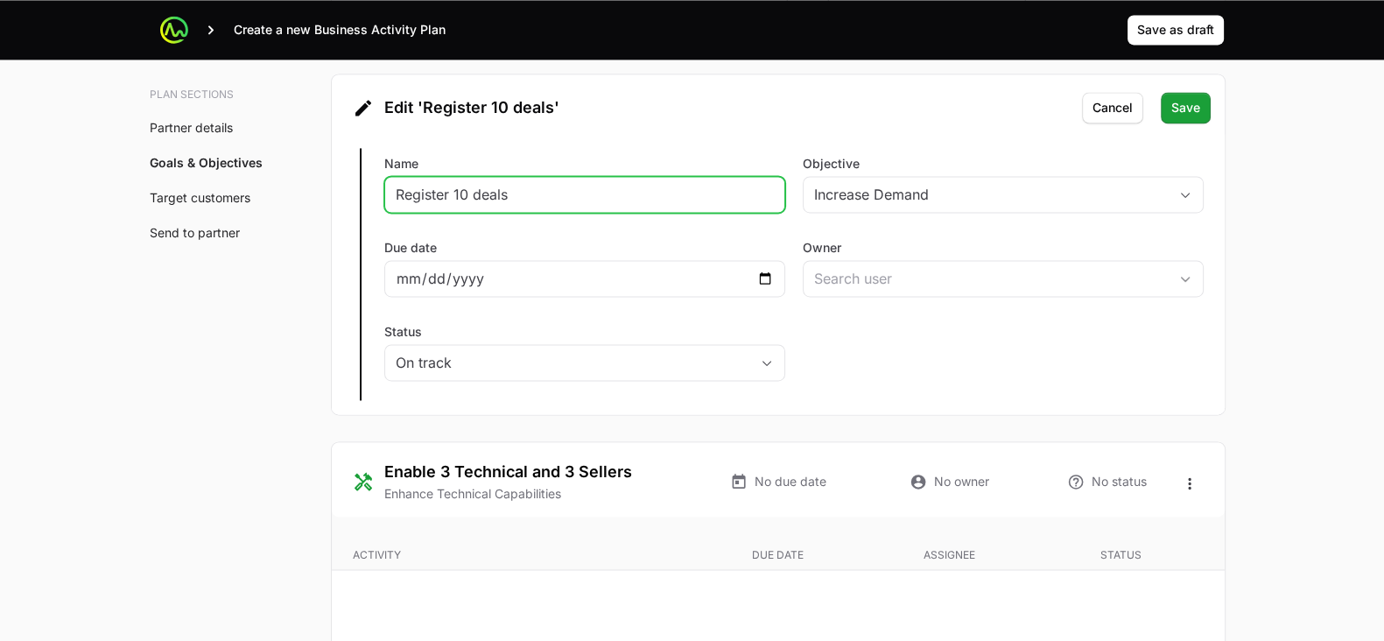
click at [683, 187] on input "Register 10 deals" at bounding box center [585, 194] width 378 height 21
type input "P"
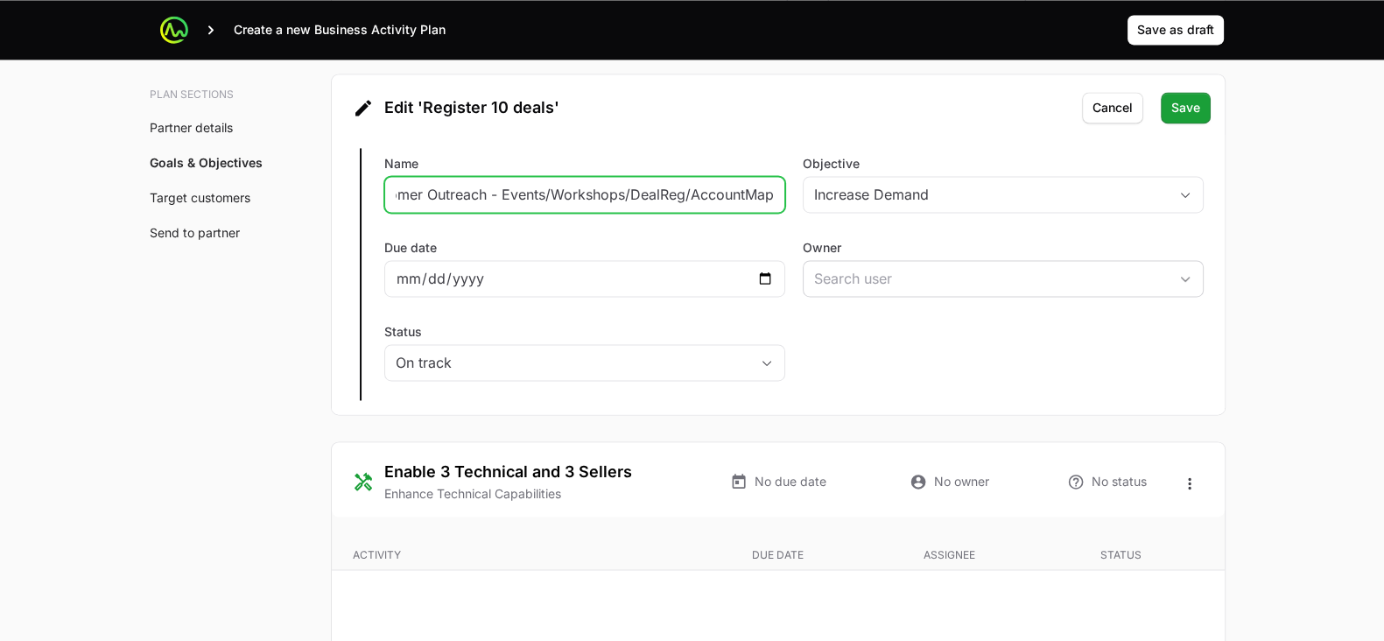
type input "Customer Outreach - Events/Workshops/DealReg/AccountMap"
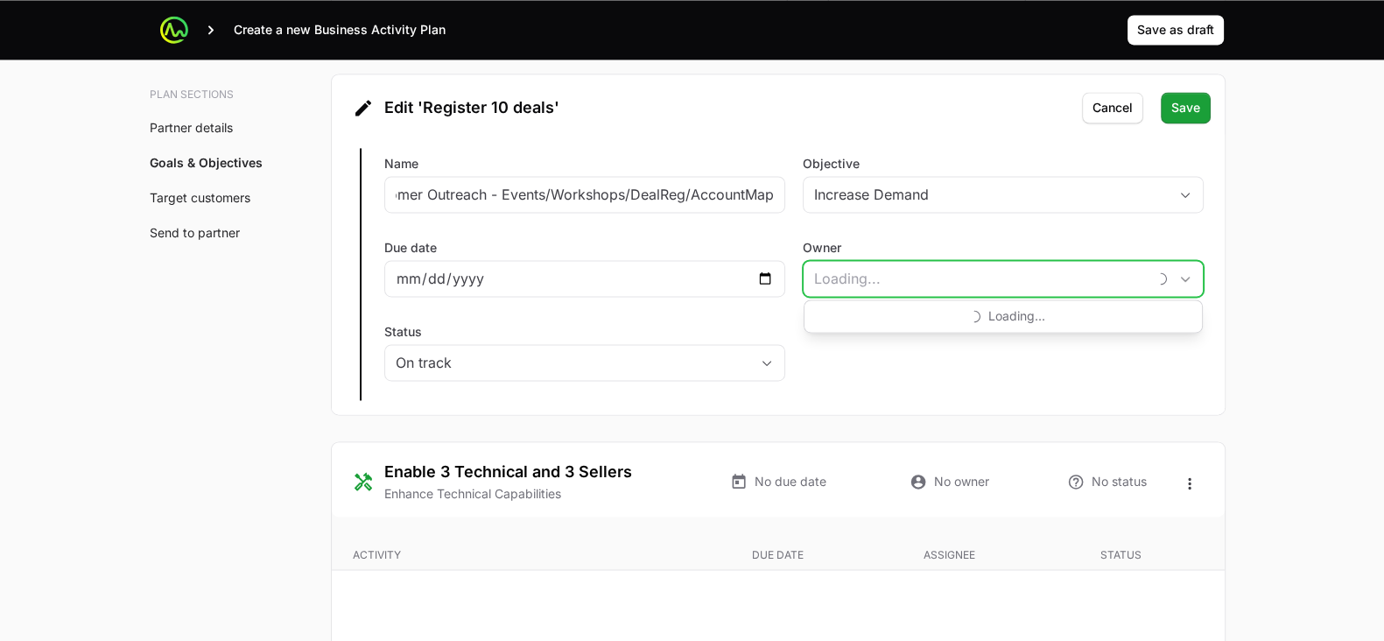
click at [1039, 282] on input "Owner" at bounding box center [974, 278] width 343 height 35
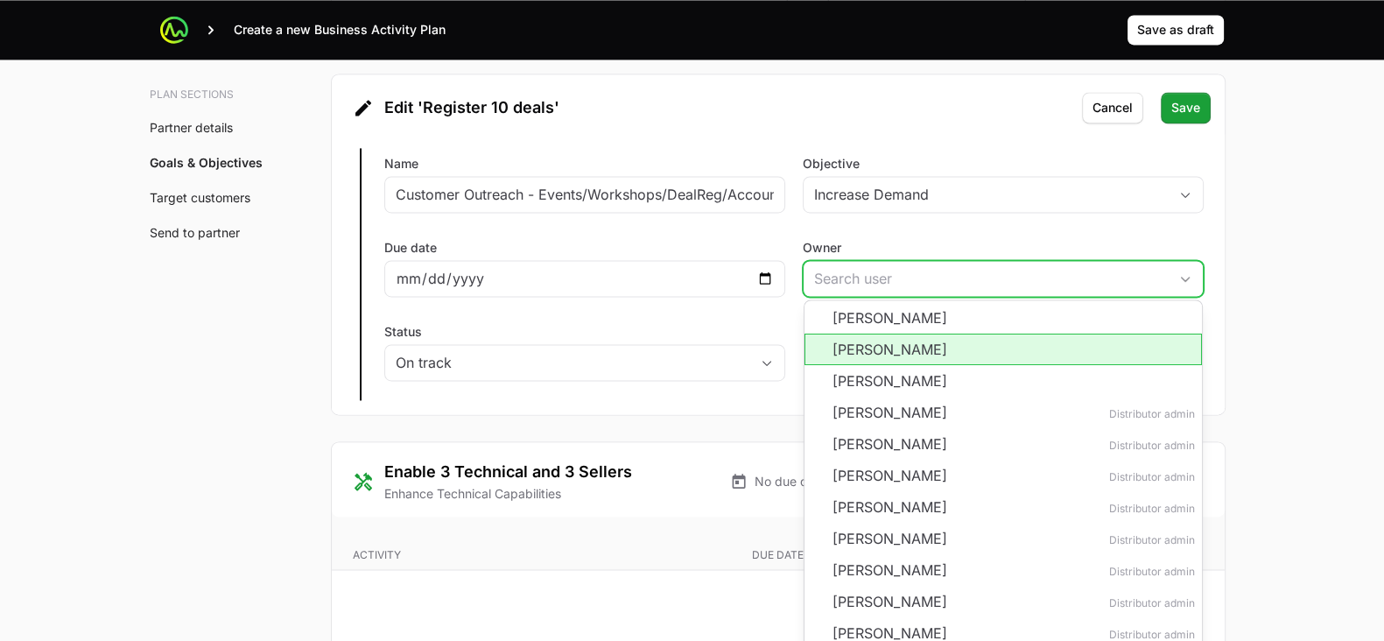
click at [1004, 365] on li "[PERSON_NAME]" at bounding box center [1002, 381] width 397 height 32
type input "[PERSON_NAME]"
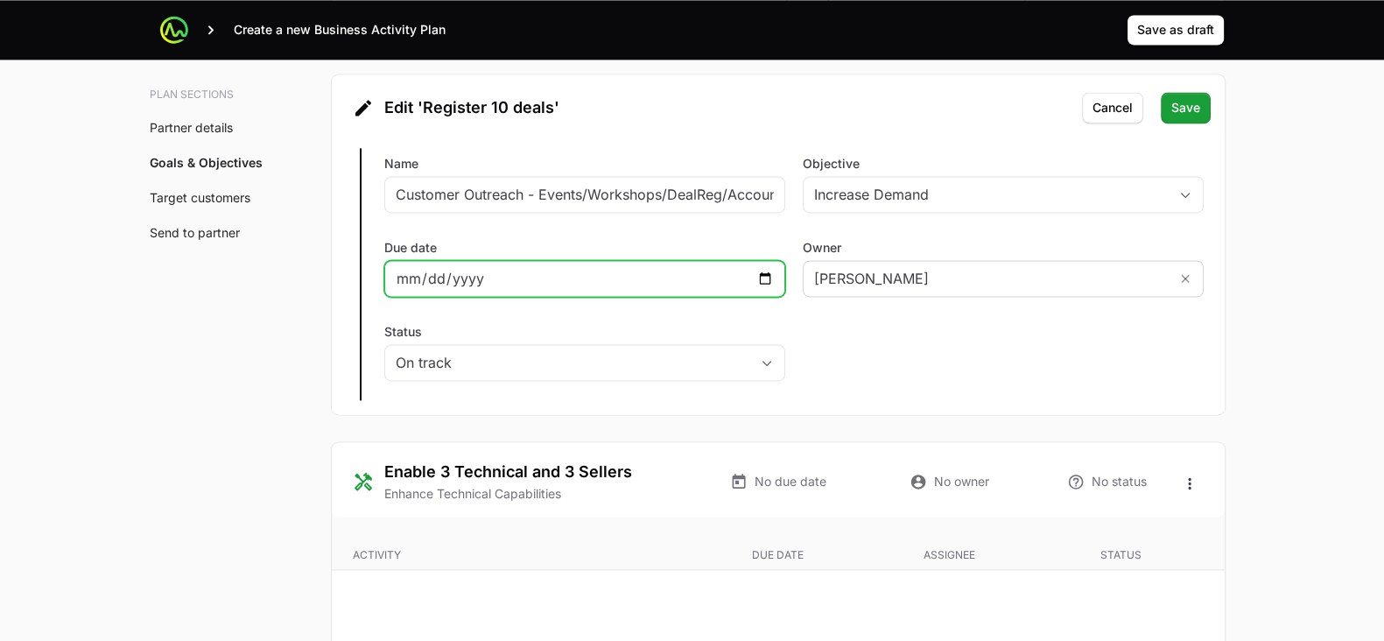
click at [703, 268] on input "Due date" at bounding box center [585, 278] width 378 height 21
click at [767, 272] on input "Due date" at bounding box center [585, 278] width 378 height 21
click at [754, 274] on input "[DATE]" at bounding box center [585, 278] width 378 height 21
click at [767, 273] on input "[DATE]" at bounding box center [585, 278] width 378 height 21
type input "[DATE]"
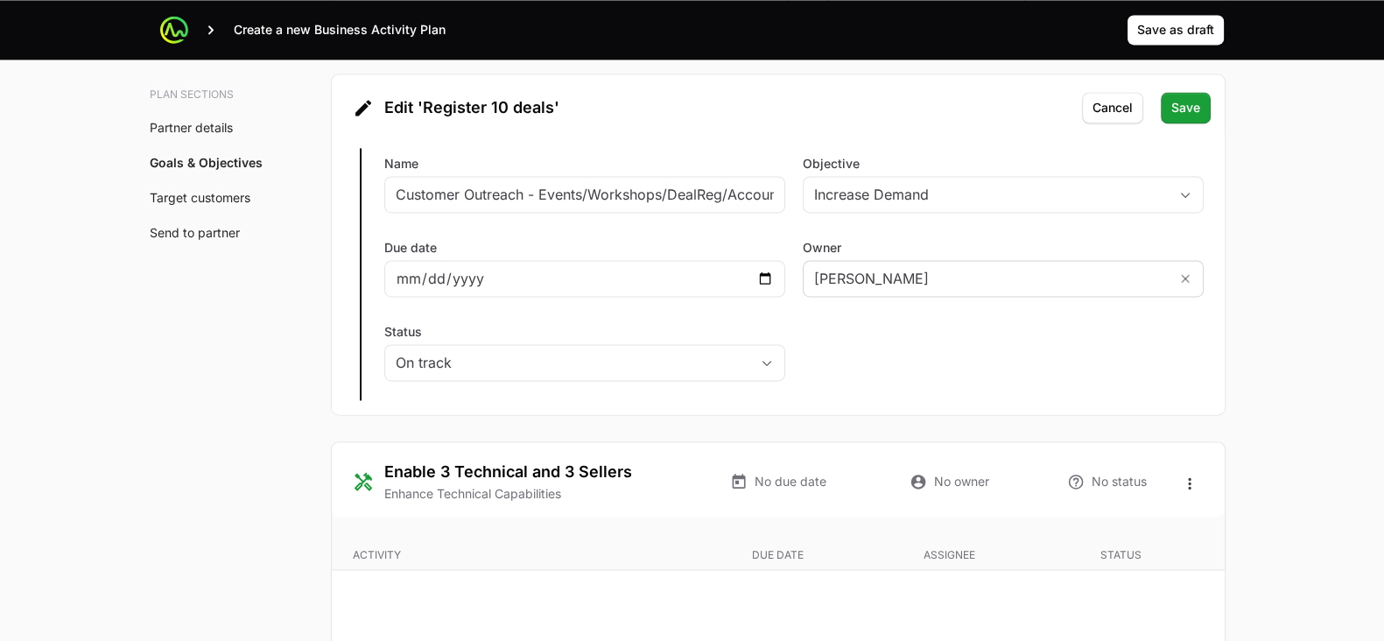
click at [365, 102] on icon at bounding box center [363, 107] width 21 height 21
click at [1177, 101] on span "Save" at bounding box center [1185, 107] width 29 height 21
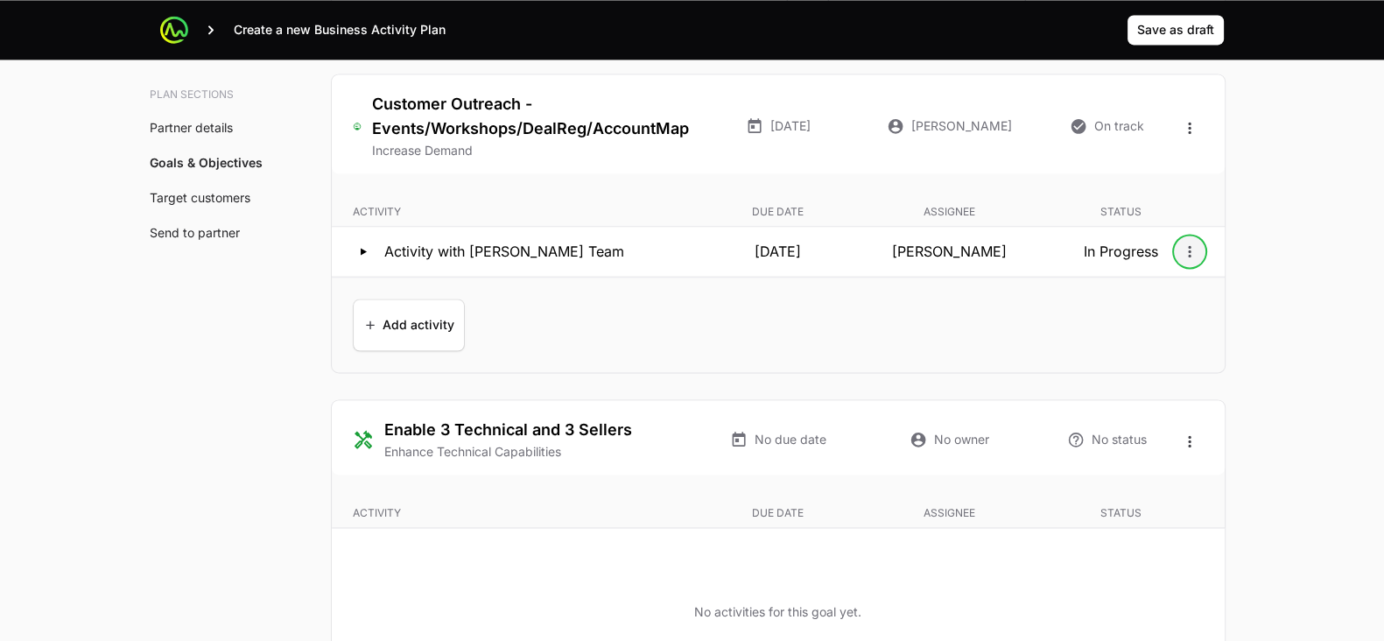
click at [1186, 248] on icon "Open options" at bounding box center [1190, 251] width 18 height 18
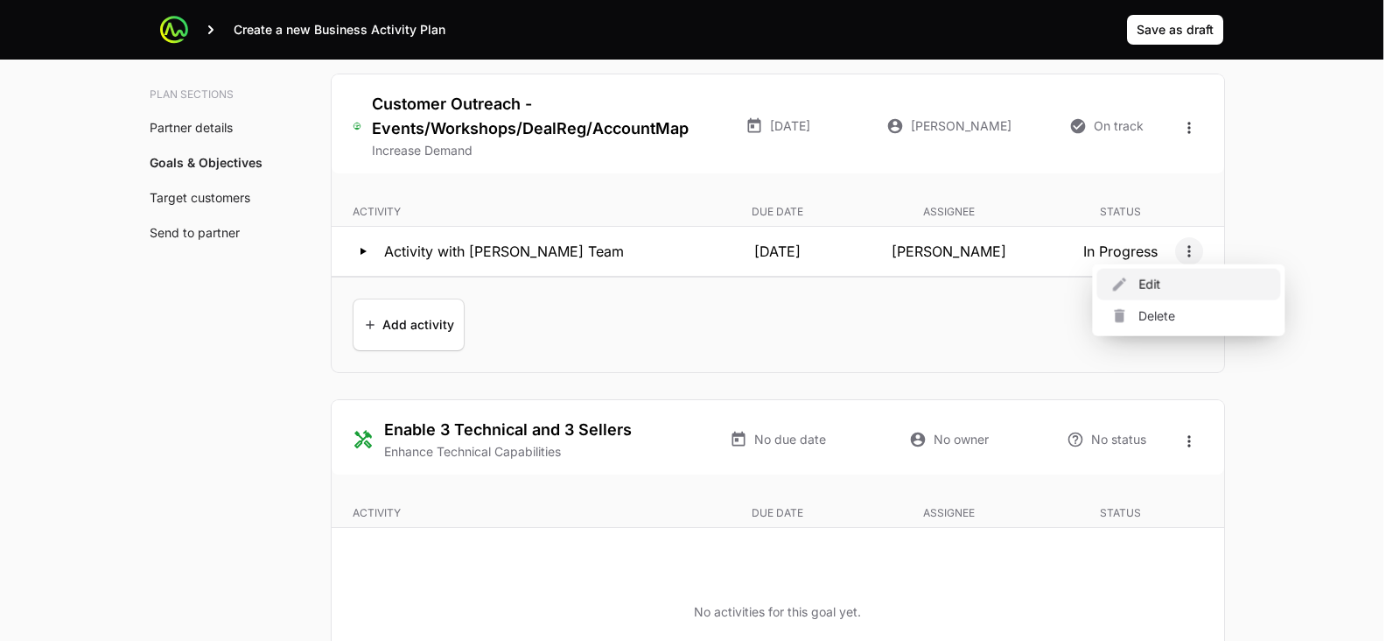
click at [1150, 291] on div "Edit" at bounding box center [1189, 285] width 184 height 32
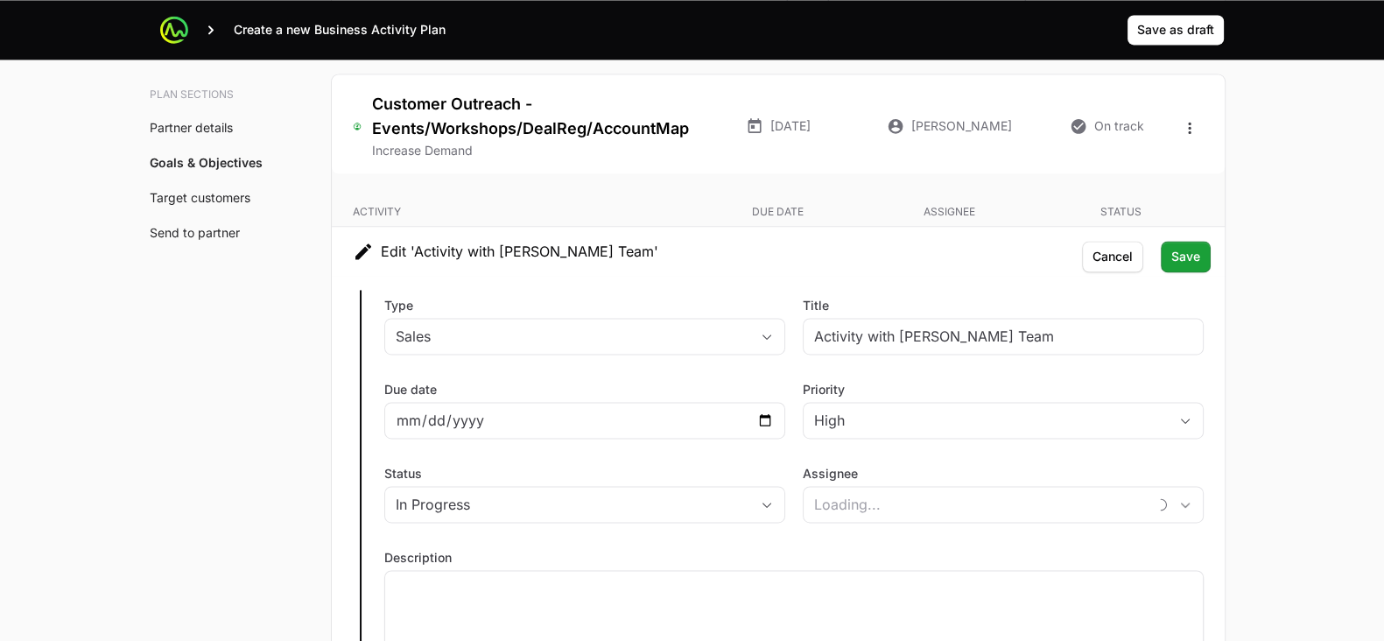
type input "[PERSON_NAME]"
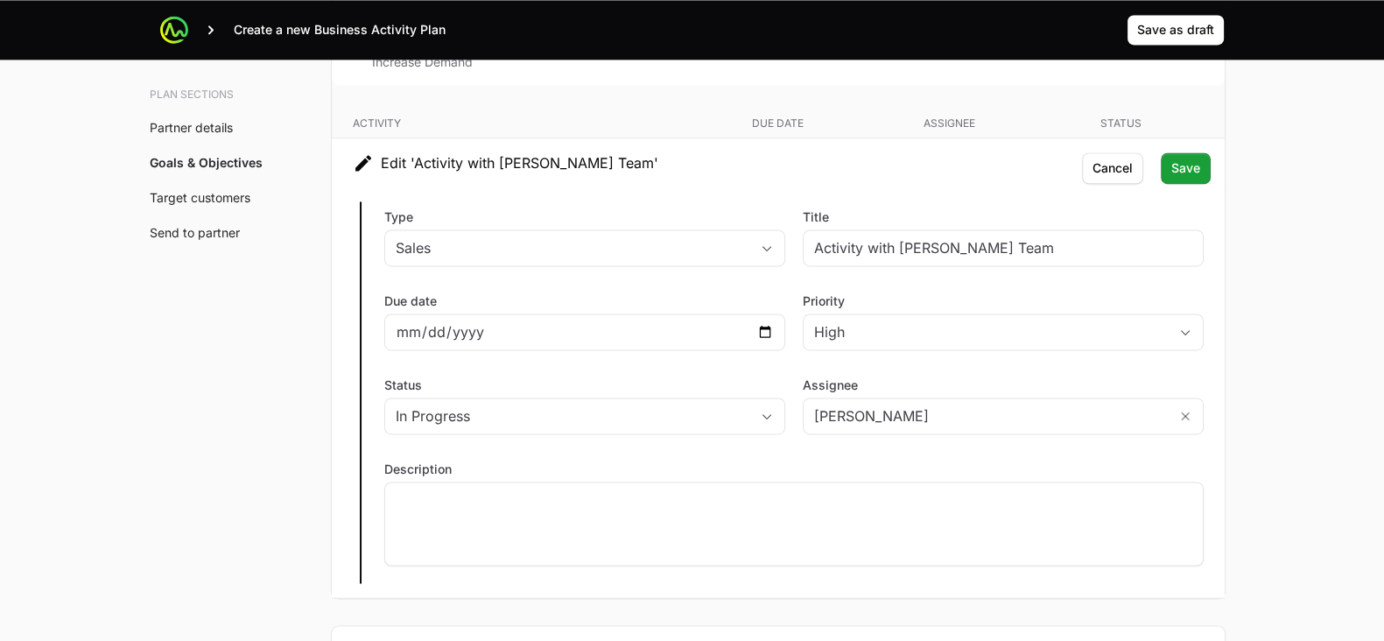
scroll to position [3523, 0]
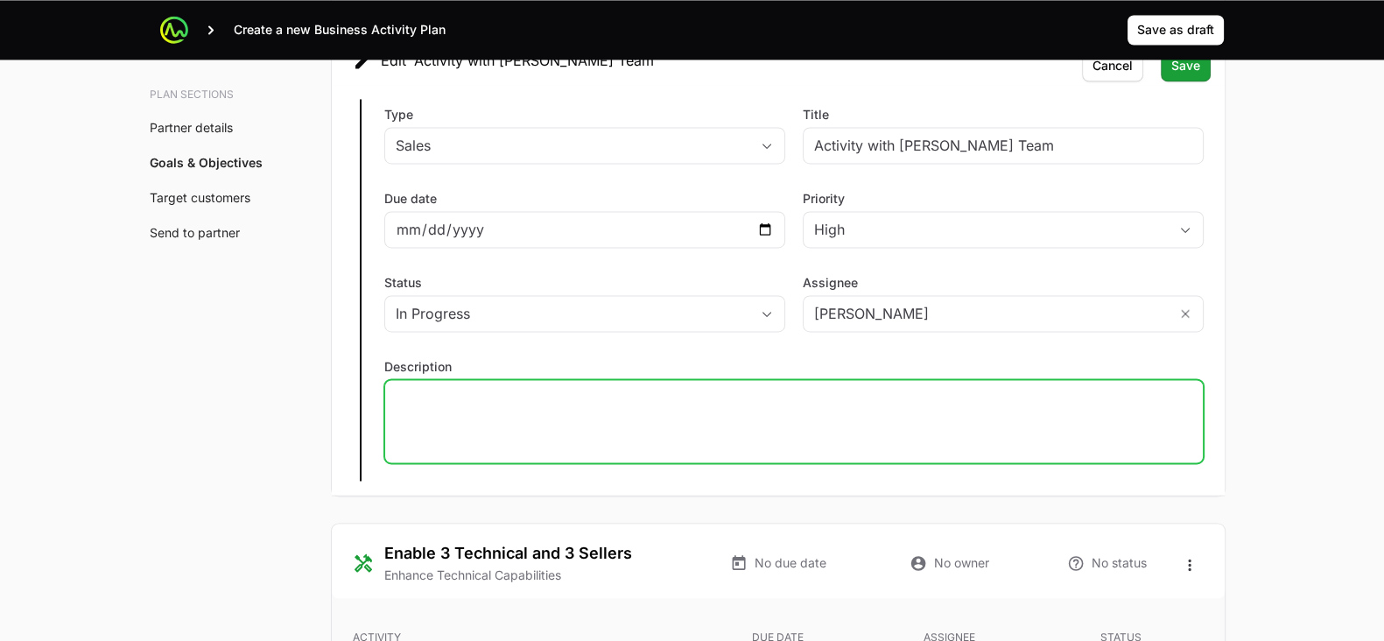
click at [968, 403] on div at bounding box center [793, 421] width 819 height 84
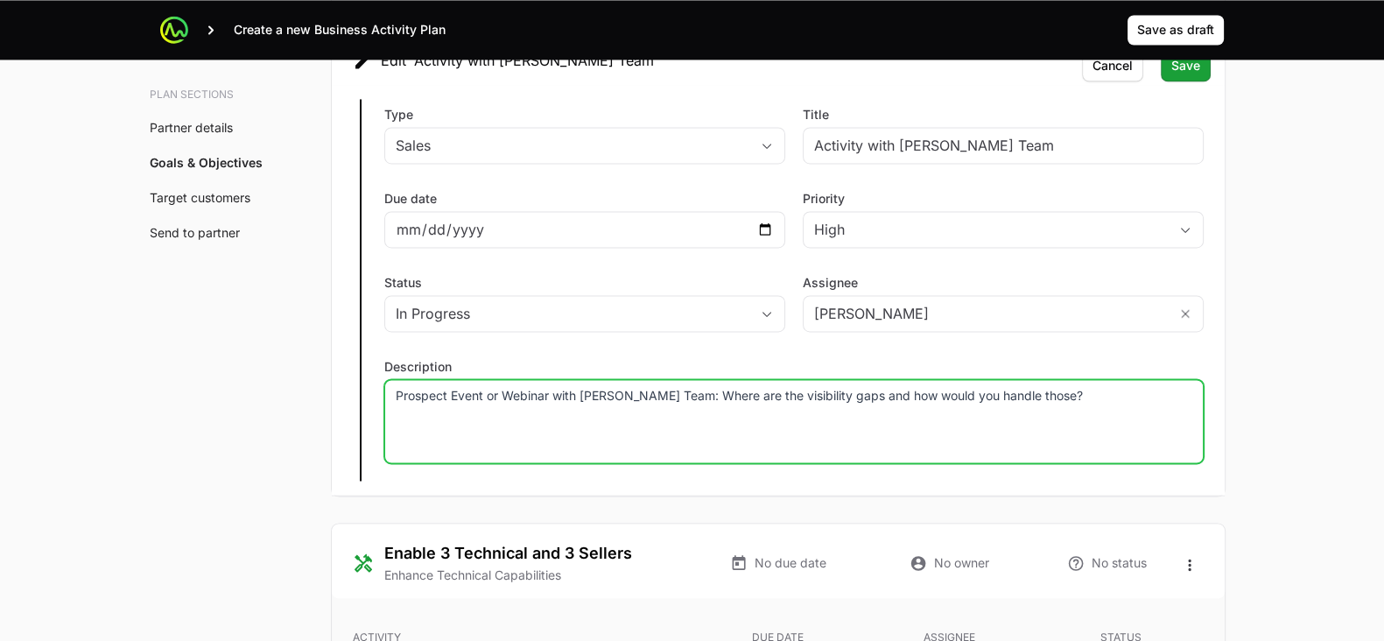
scroll to position [3444, 0]
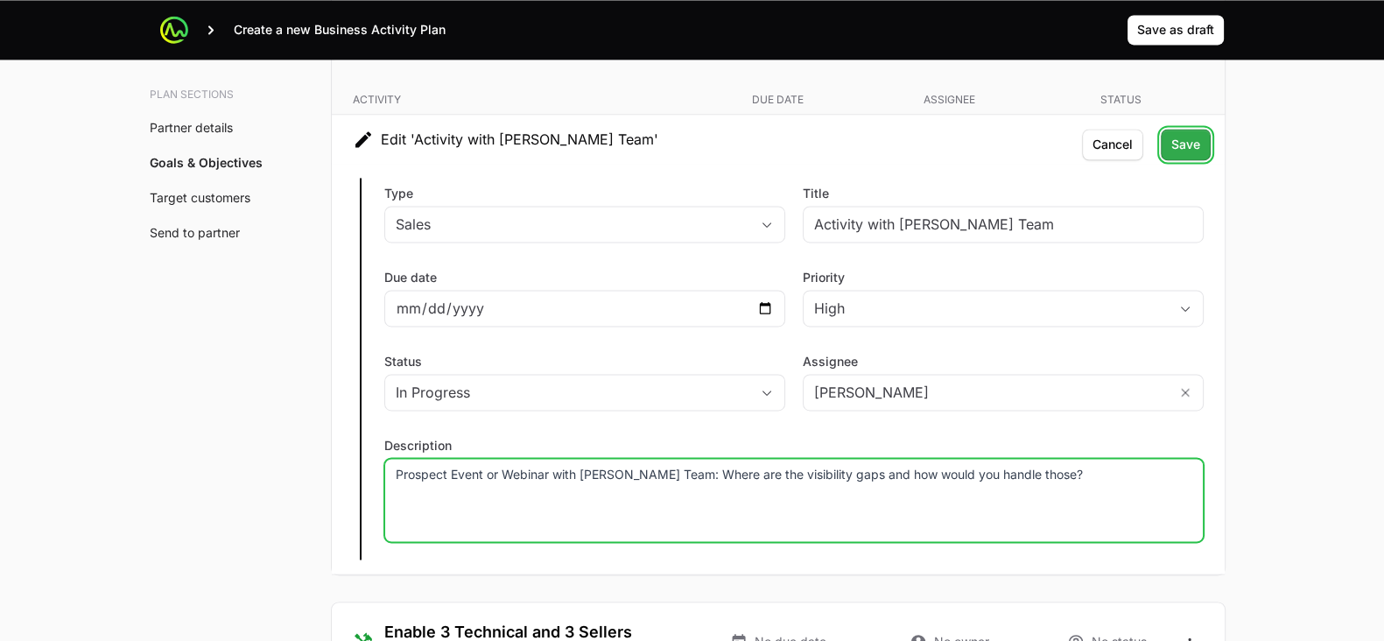
click at [1177, 140] on span "Save" at bounding box center [1185, 144] width 29 height 21
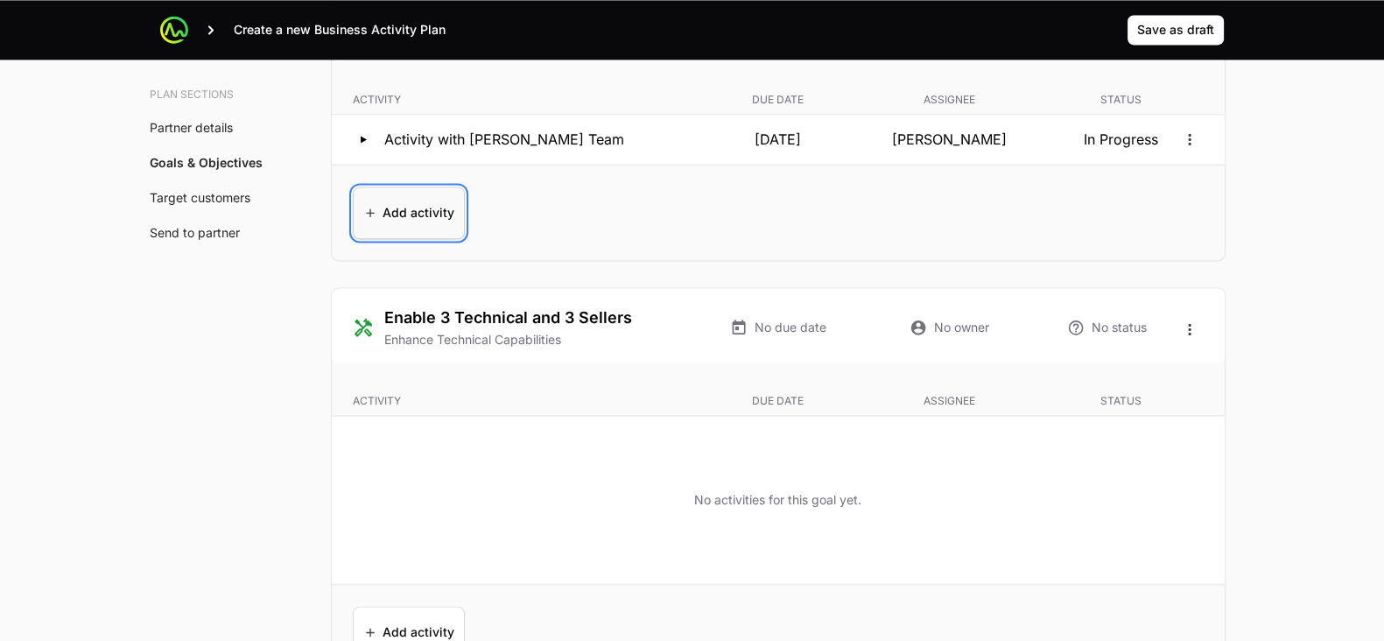
click at [373, 208] on span "Add activity" at bounding box center [408, 213] width 91 height 42
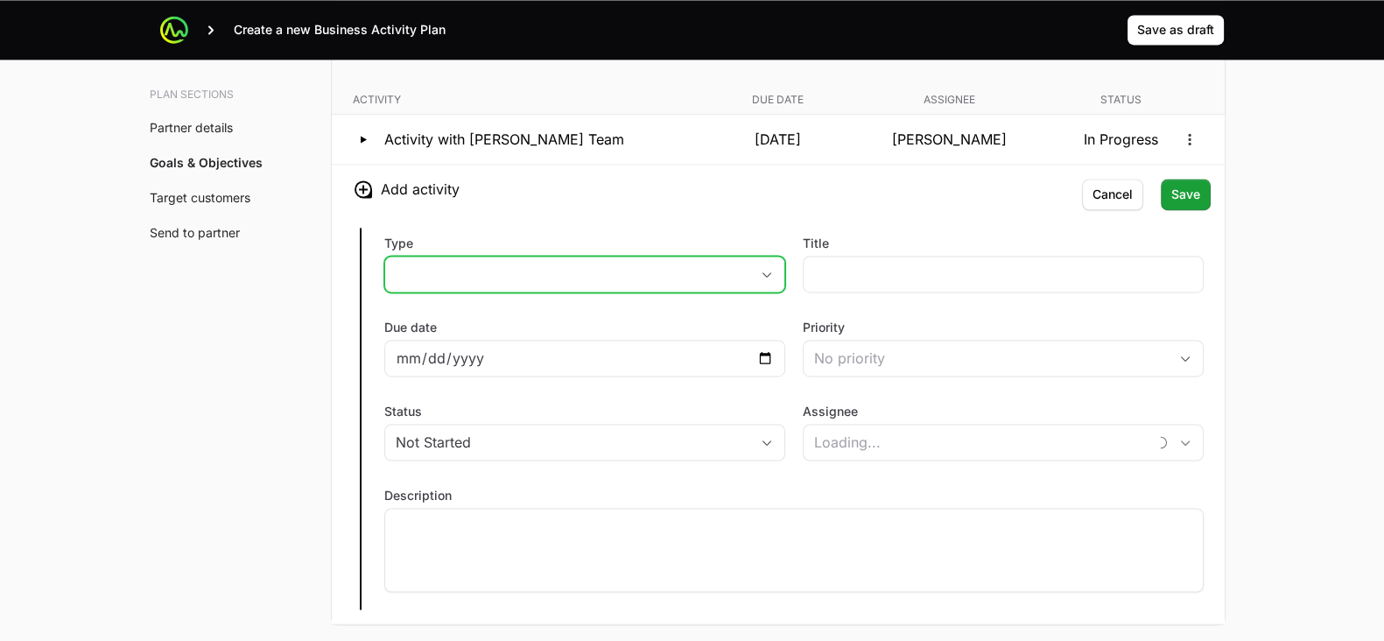
click at [472, 259] on button "placeholder" at bounding box center [584, 273] width 399 height 35
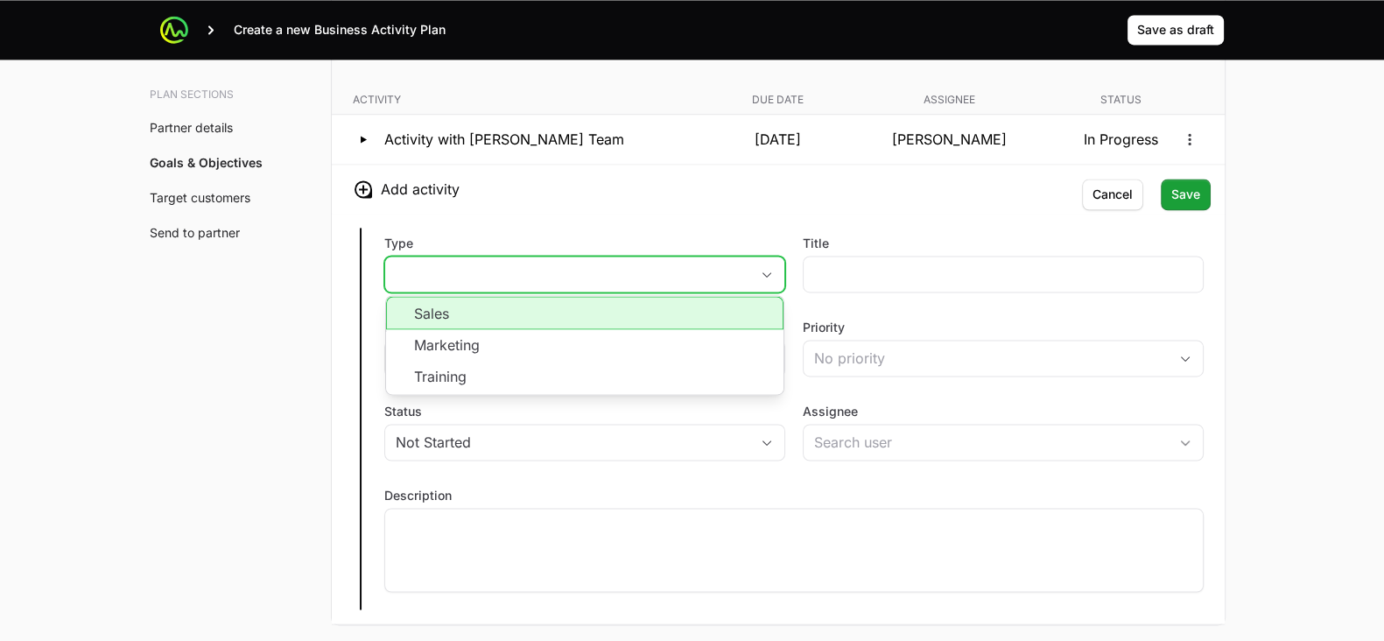
click at [473, 307] on li "Sales" at bounding box center [584, 312] width 397 height 33
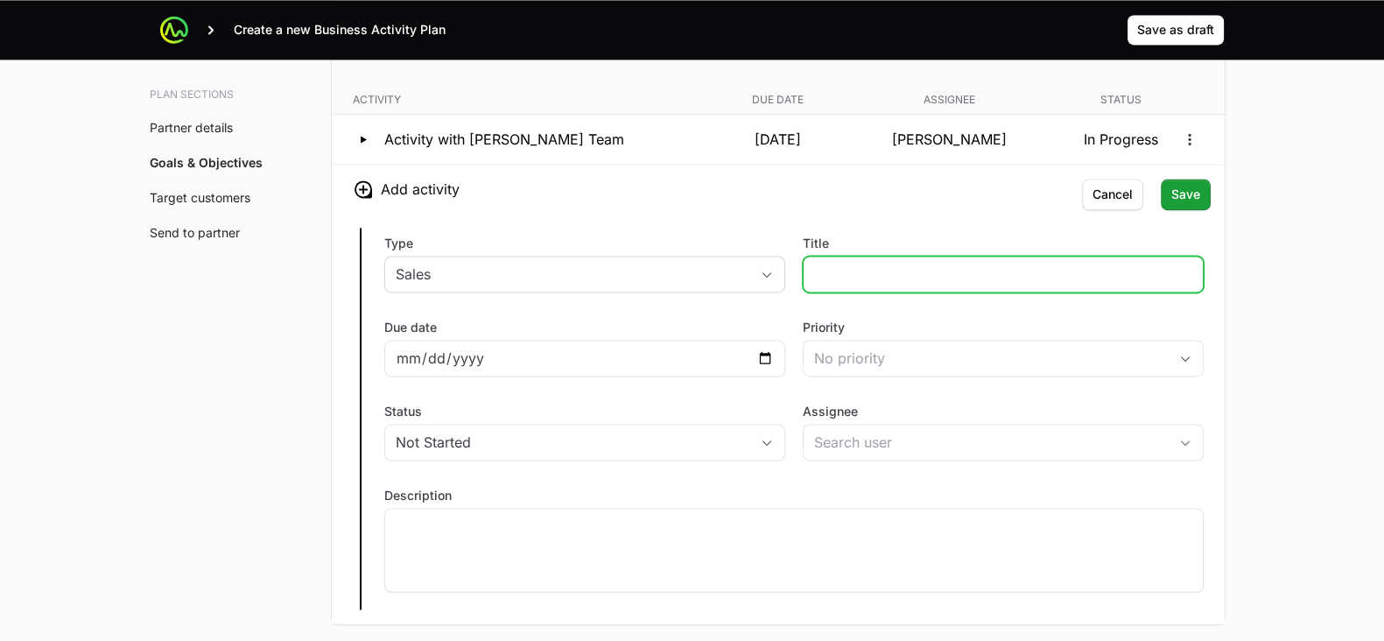
click at [853, 264] on input "Title" at bounding box center [1003, 273] width 378 height 21
type input "NG SIEM"
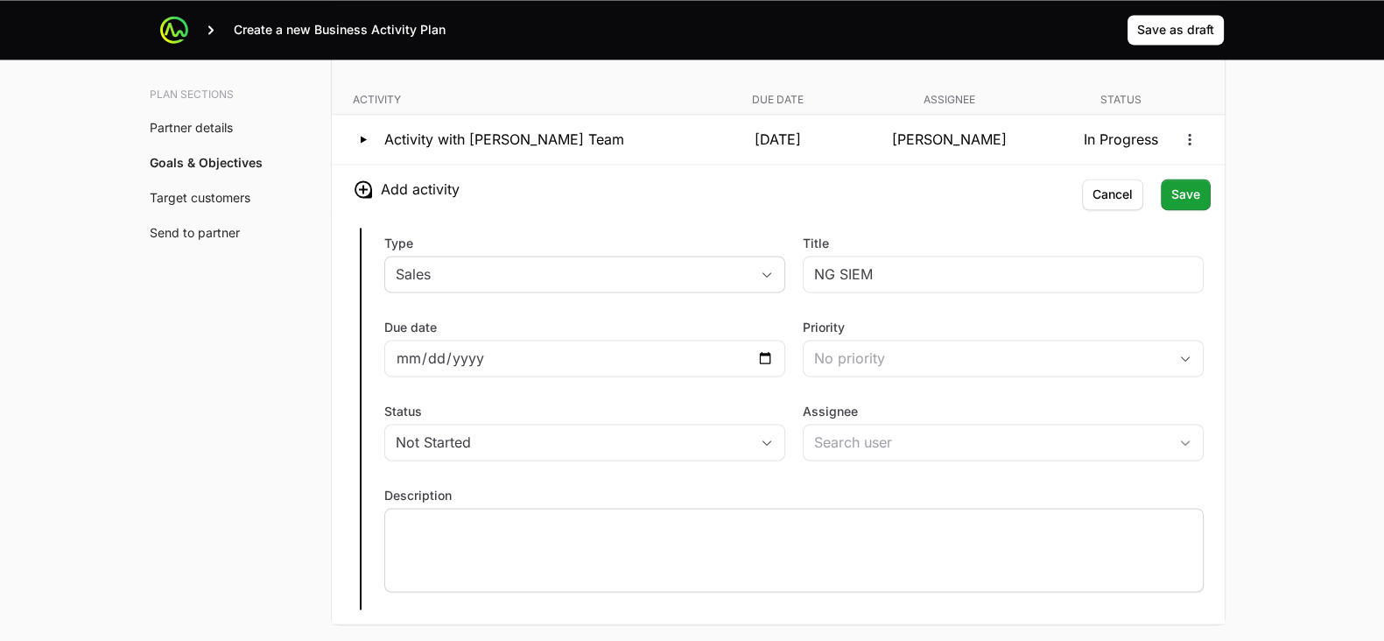
click at [801, 566] on div at bounding box center [793, 550] width 819 height 84
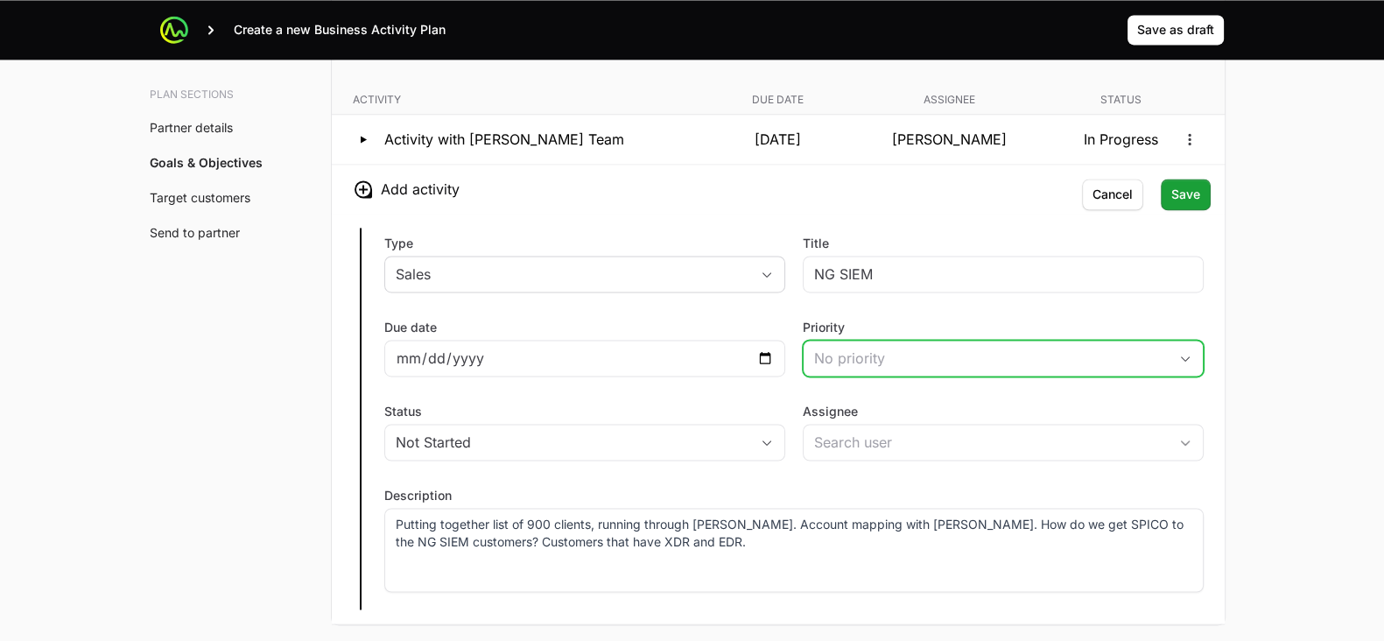
click at [978, 348] on div "No priority" at bounding box center [991, 357] width 354 height 21
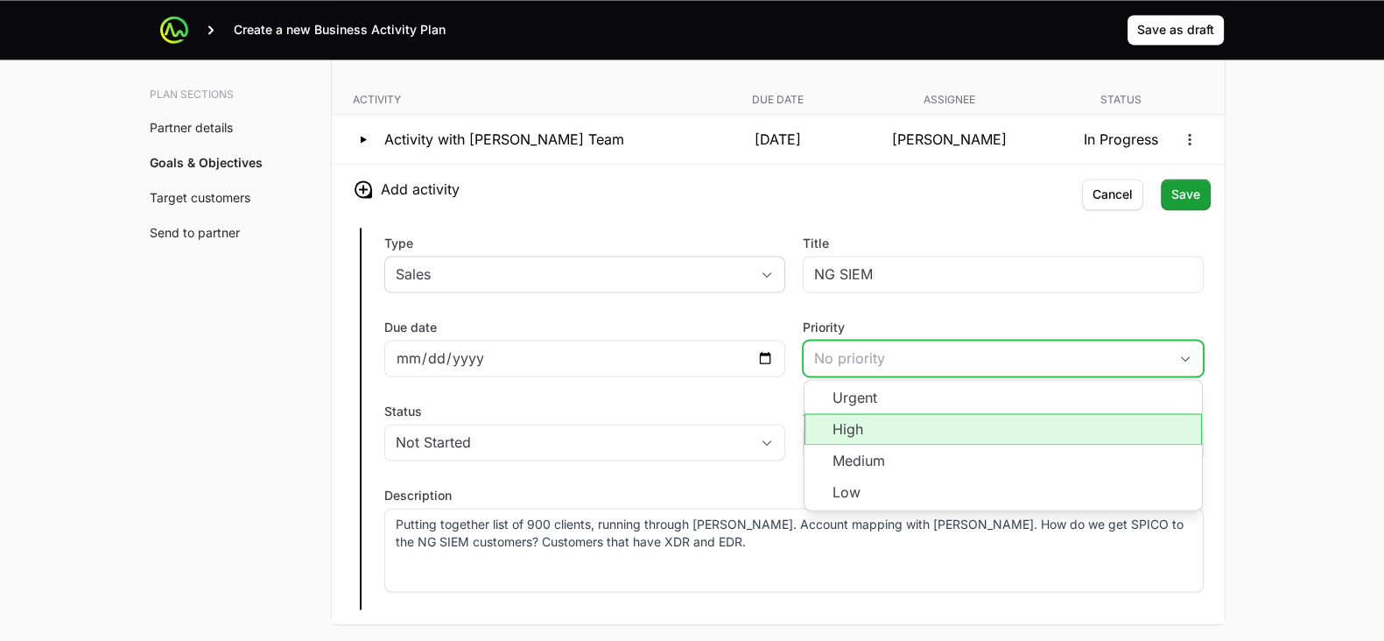
click at [976, 430] on li "High" at bounding box center [1002, 429] width 397 height 32
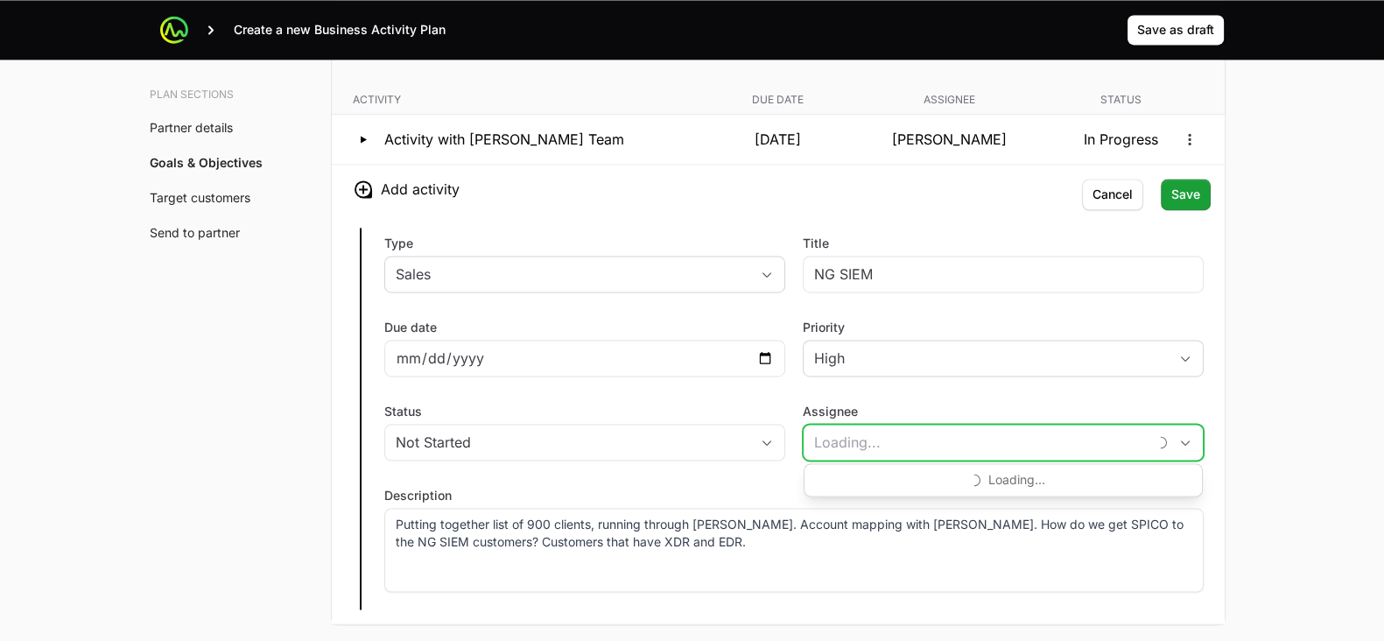
click at [976, 430] on input "Assignee" at bounding box center [974, 441] width 343 height 35
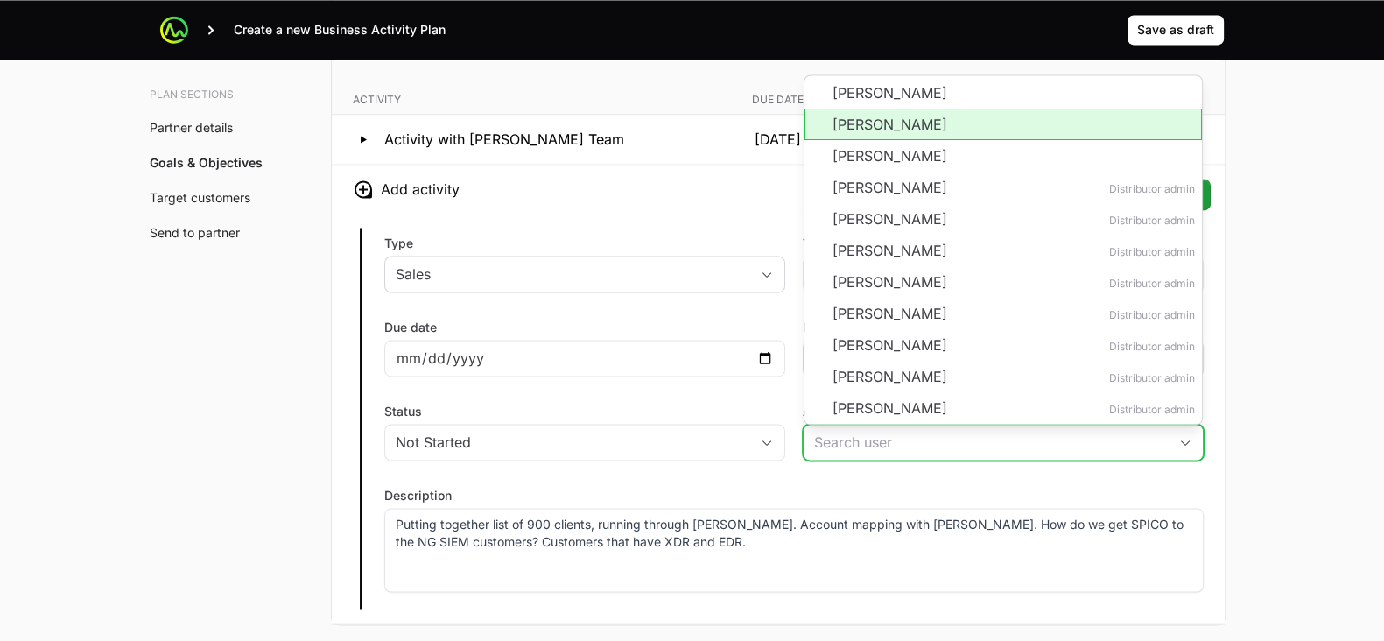
click at [958, 111] on li "[PERSON_NAME]" at bounding box center [1002, 125] width 397 height 32
type input "[PERSON_NAME]"
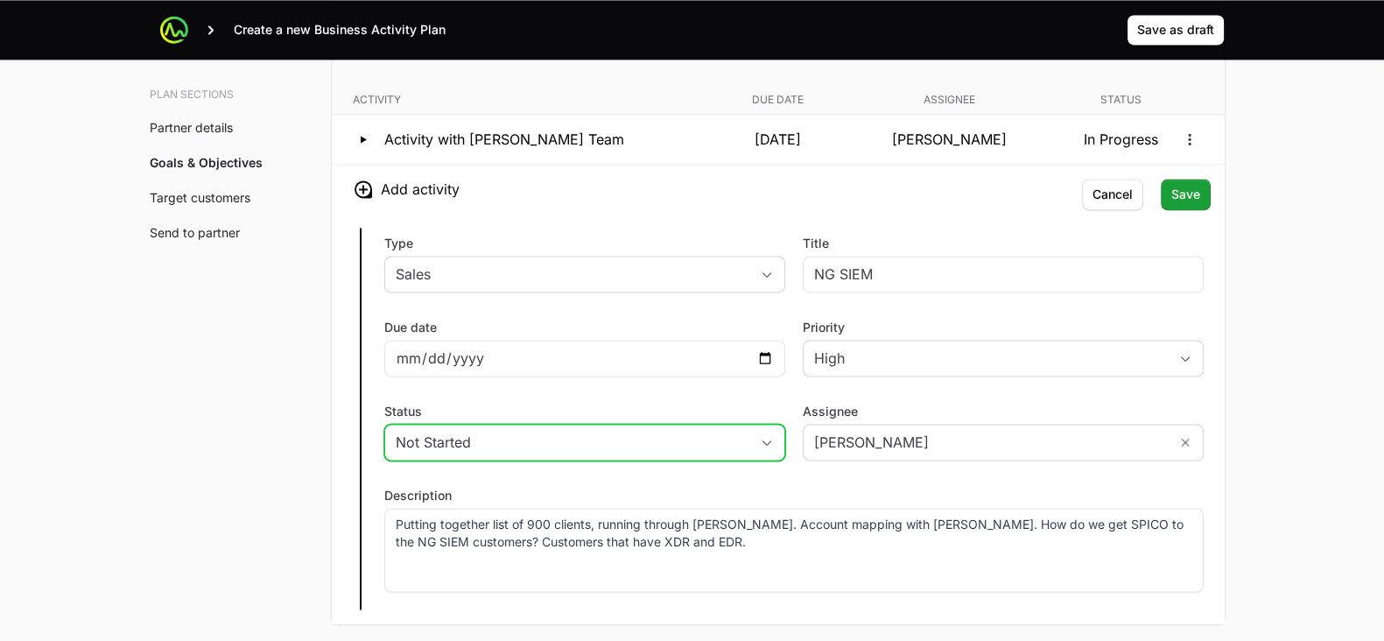
click at [649, 431] on div "Not Started" at bounding box center [573, 441] width 354 height 21
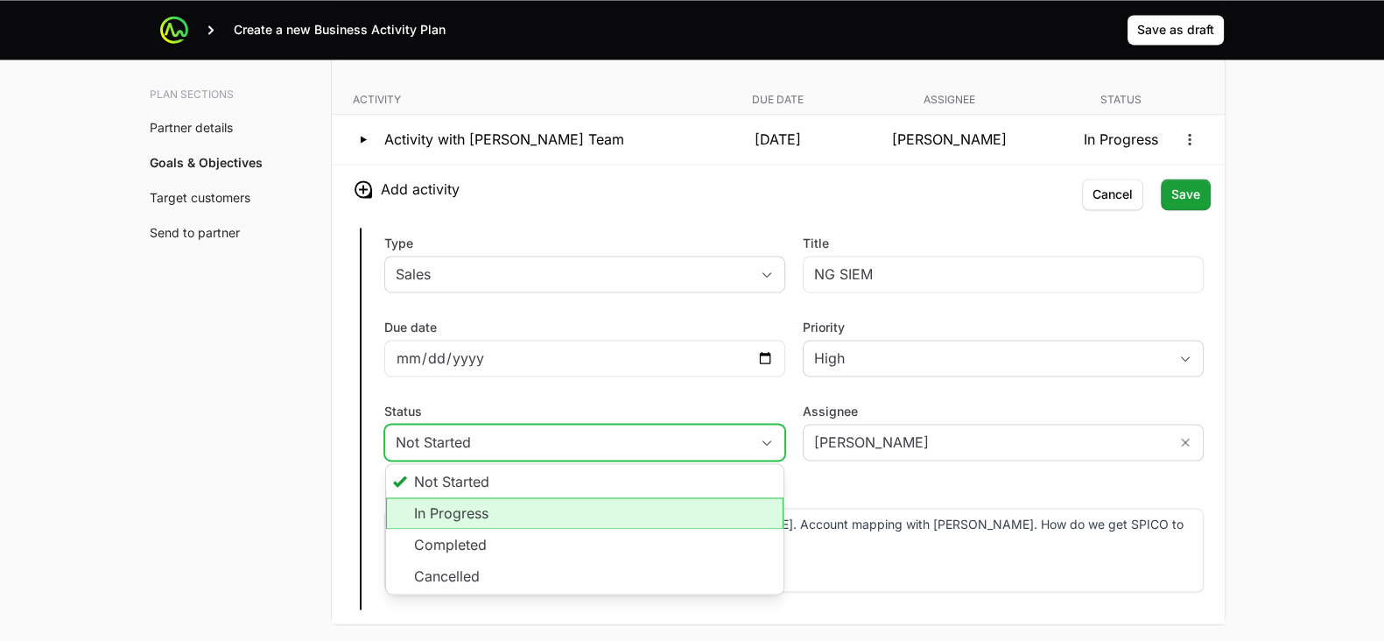
click at [630, 518] on li "In Progress" at bounding box center [584, 513] width 397 height 32
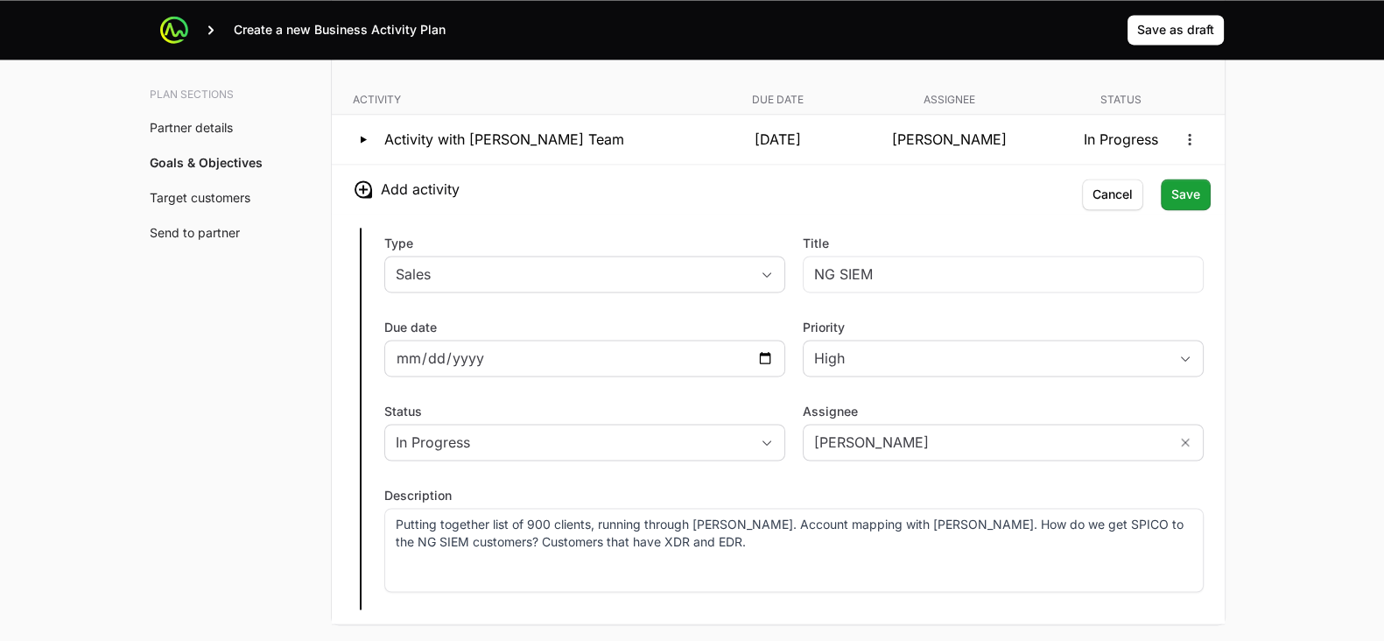
click at [767, 340] on div at bounding box center [584, 358] width 401 height 37
click at [767, 355] on input "Due date" at bounding box center [585, 357] width 378 height 21
type input "[DATE]"
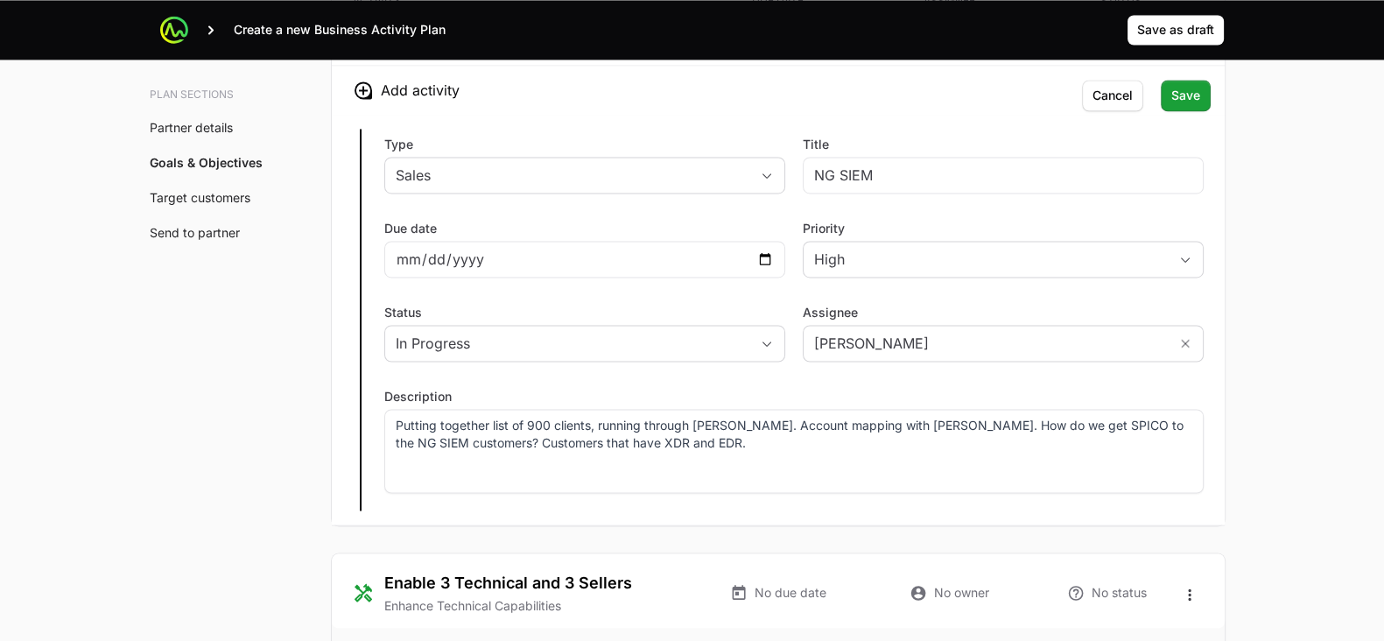
scroll to position [3559, 0]
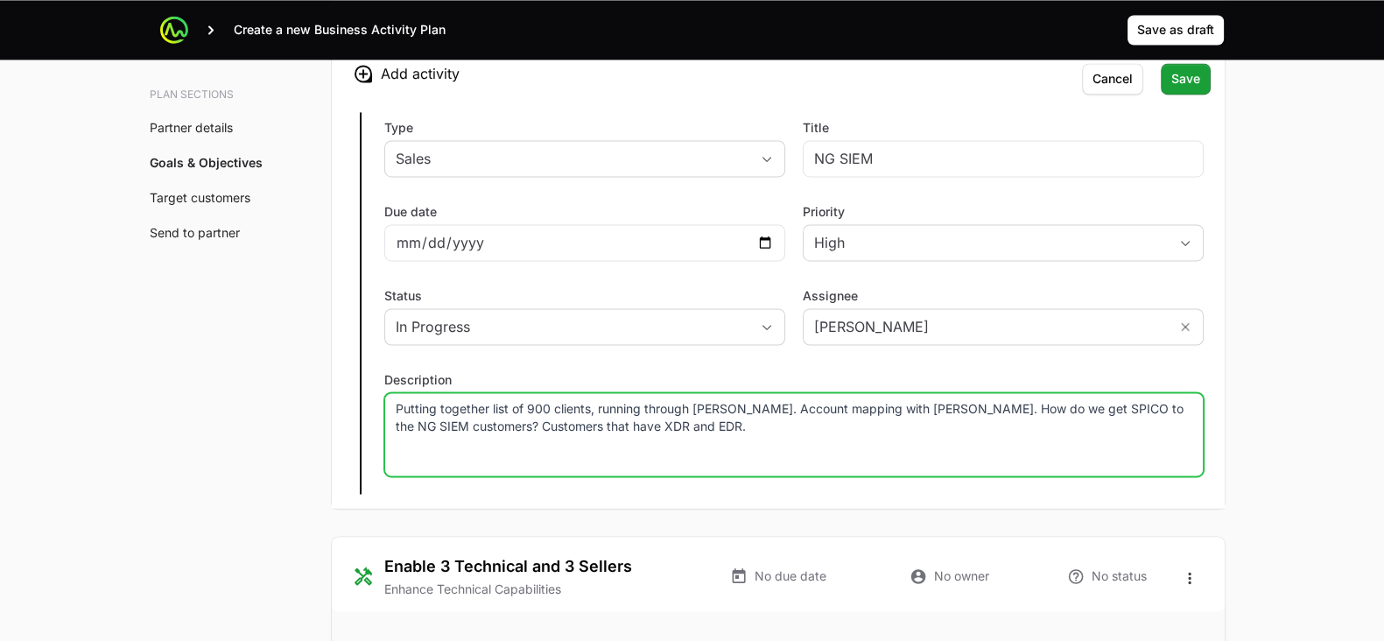
click at [692, 424] on p "Putting together list of 900 clients, running through [PERSON_NAME]. Account ma…" at bounding box center [794, 417] width 796 height 35
click at [1199, 38] on span "Save as draft" at bounding box center [1175, 29] width 77 height 21
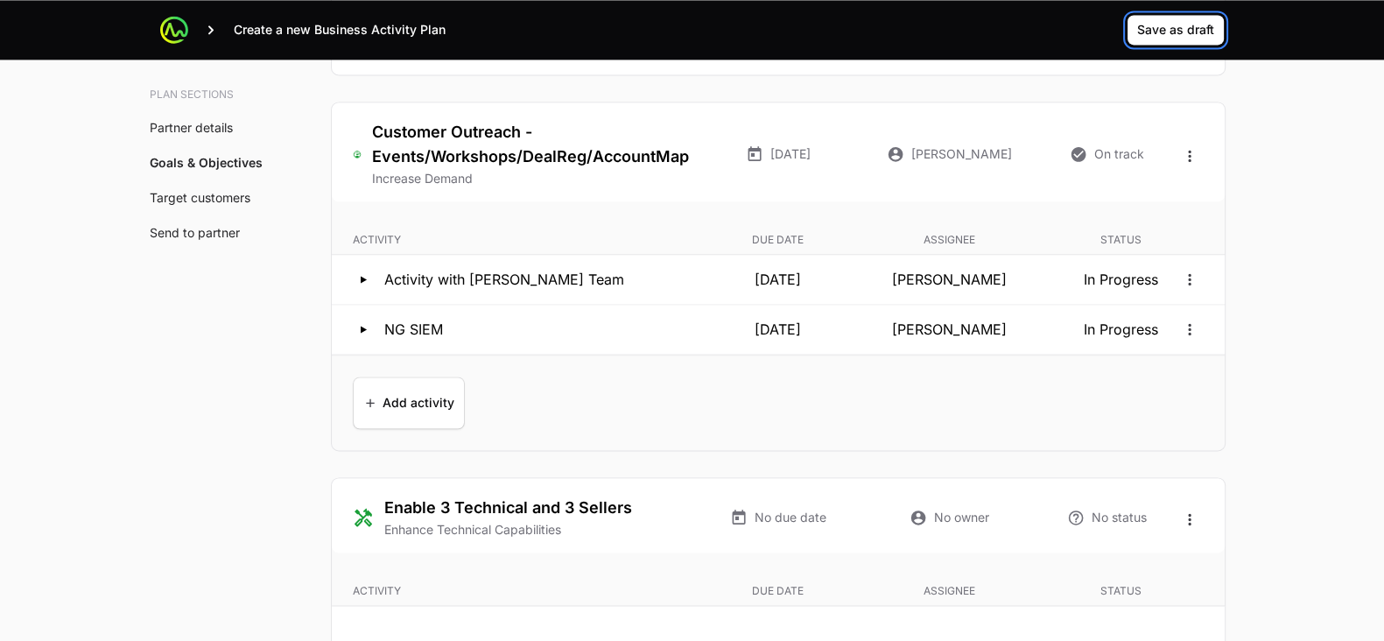
scroll to position [3305, 0]
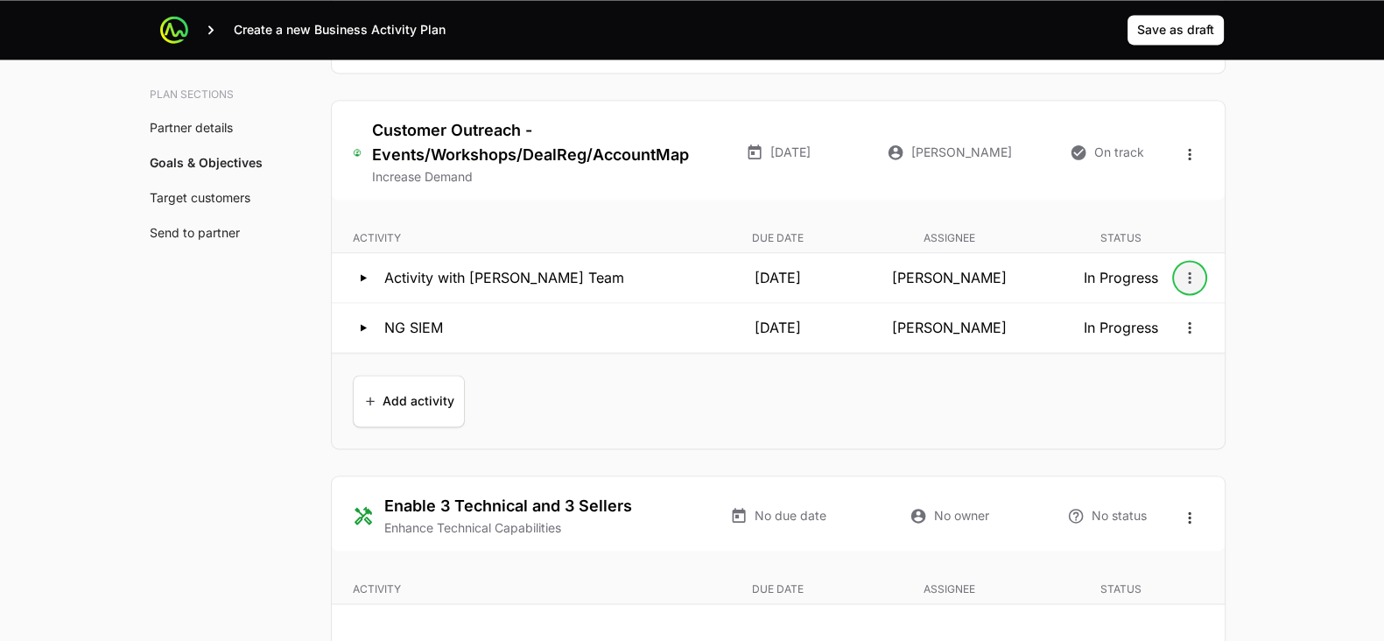
click at [1191, 275] on icon "Open options" at bounding box center [1190, 278] width 18 height 18
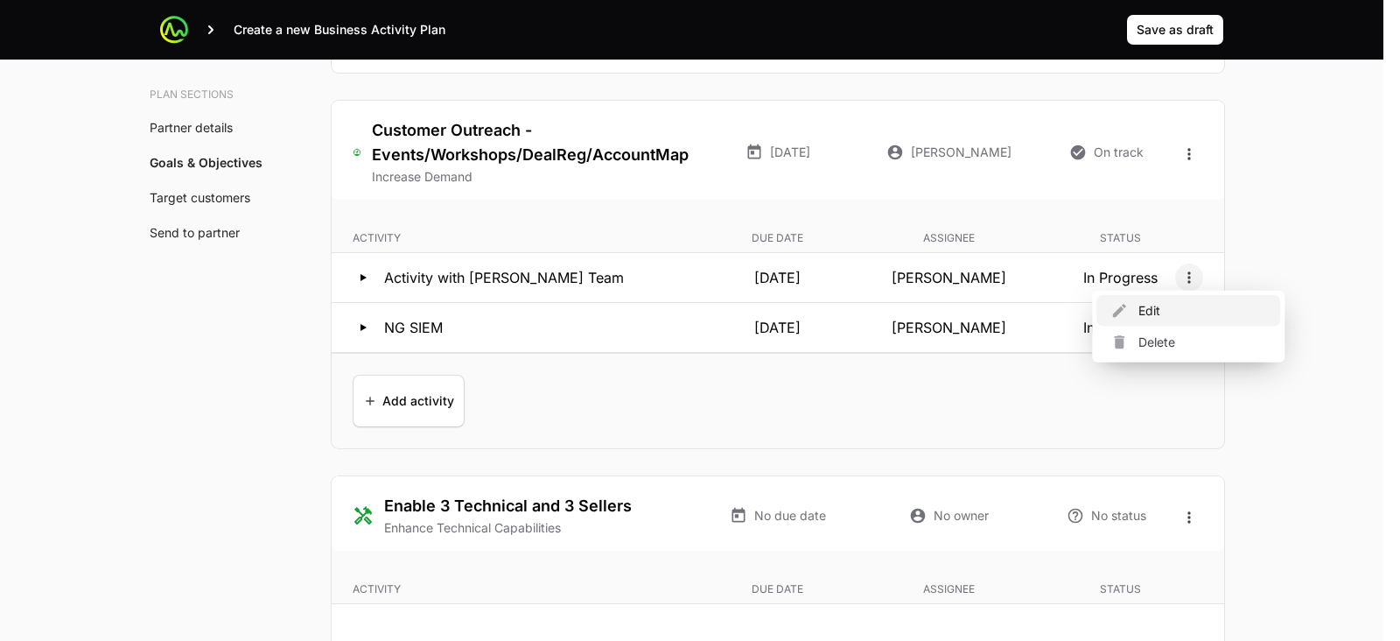
click at [1160, 304] on div "Edit" at bounding box center [1189, 311] width 184 height 32
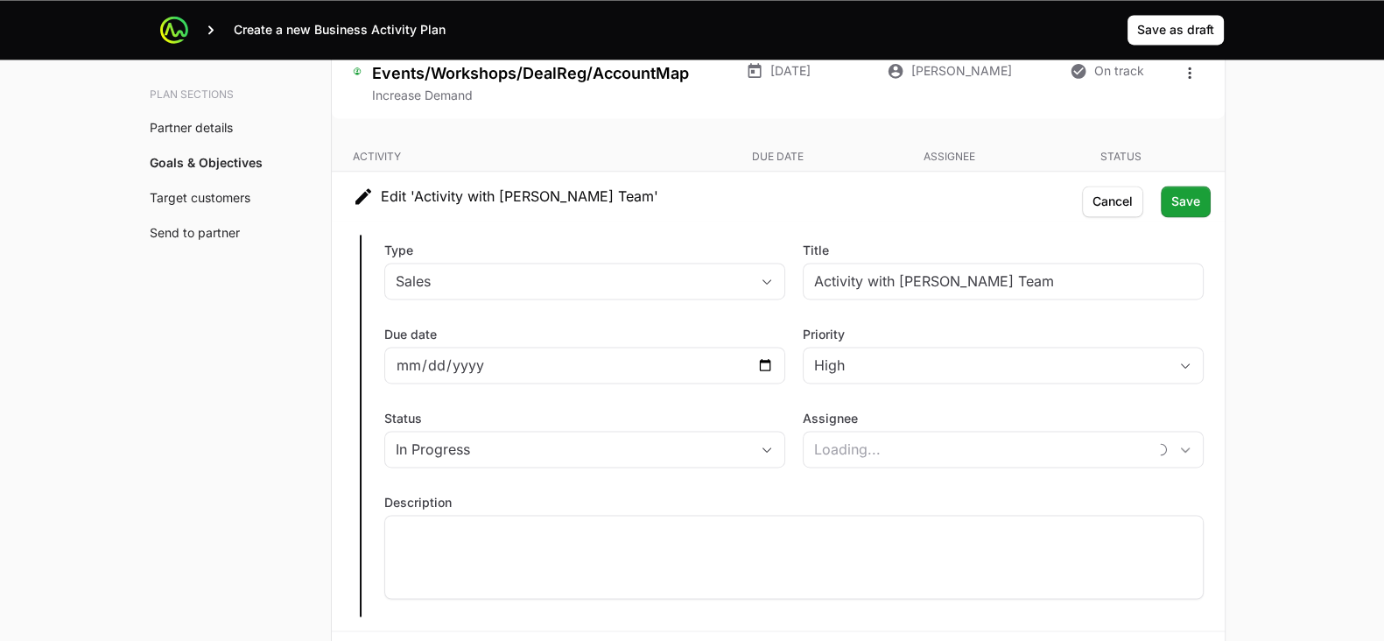
type input "[PERSON_NAME]"
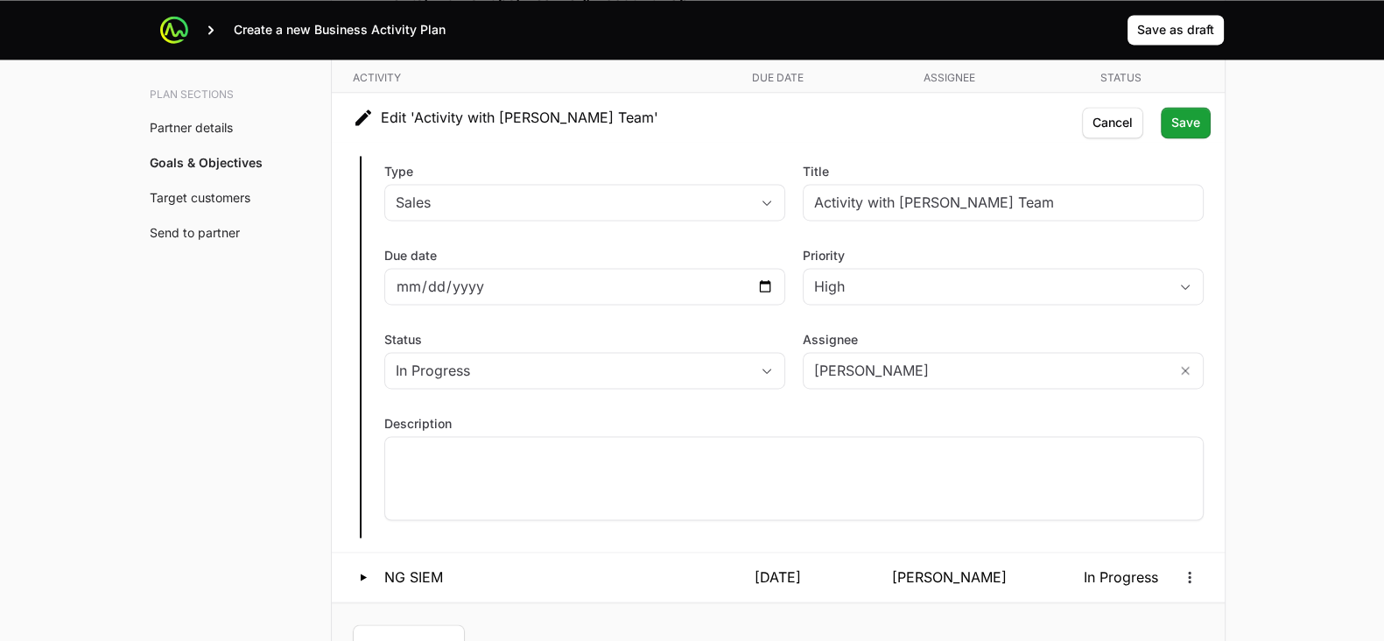
scroll to position [3465, 0]
click at [1036, 474] on div at bounding box center [793, 479] width 819 height 84
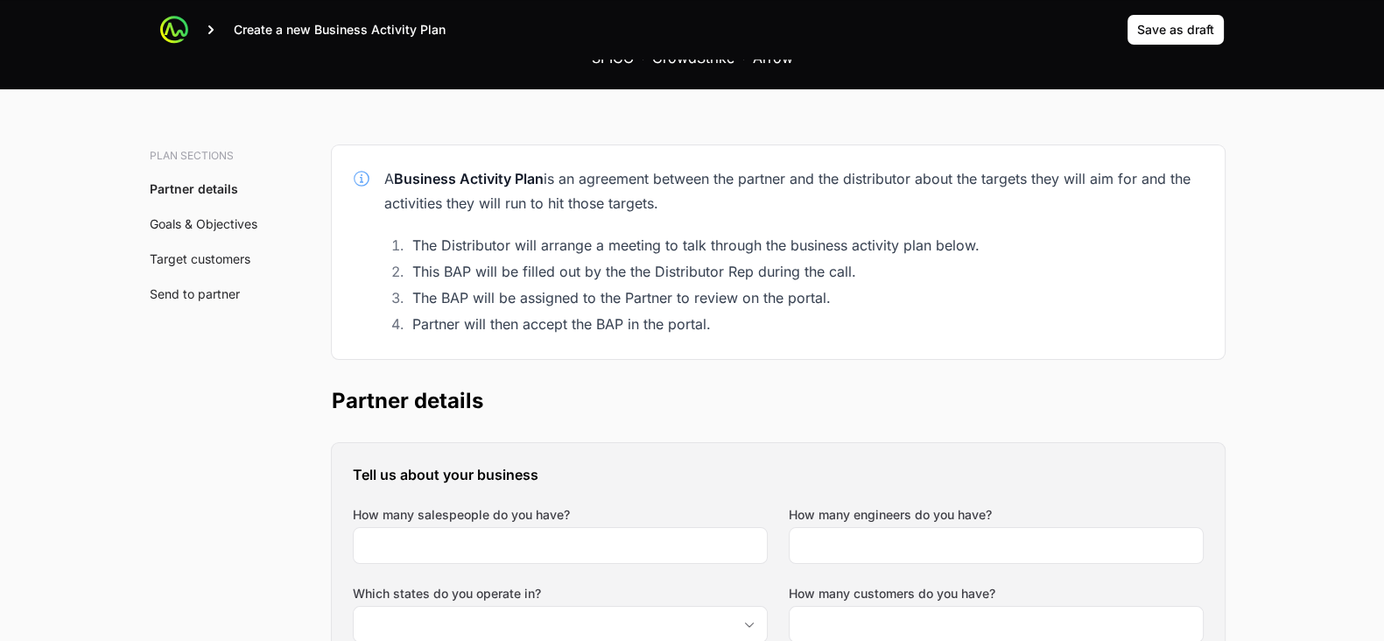
scroll to position [74, 0]
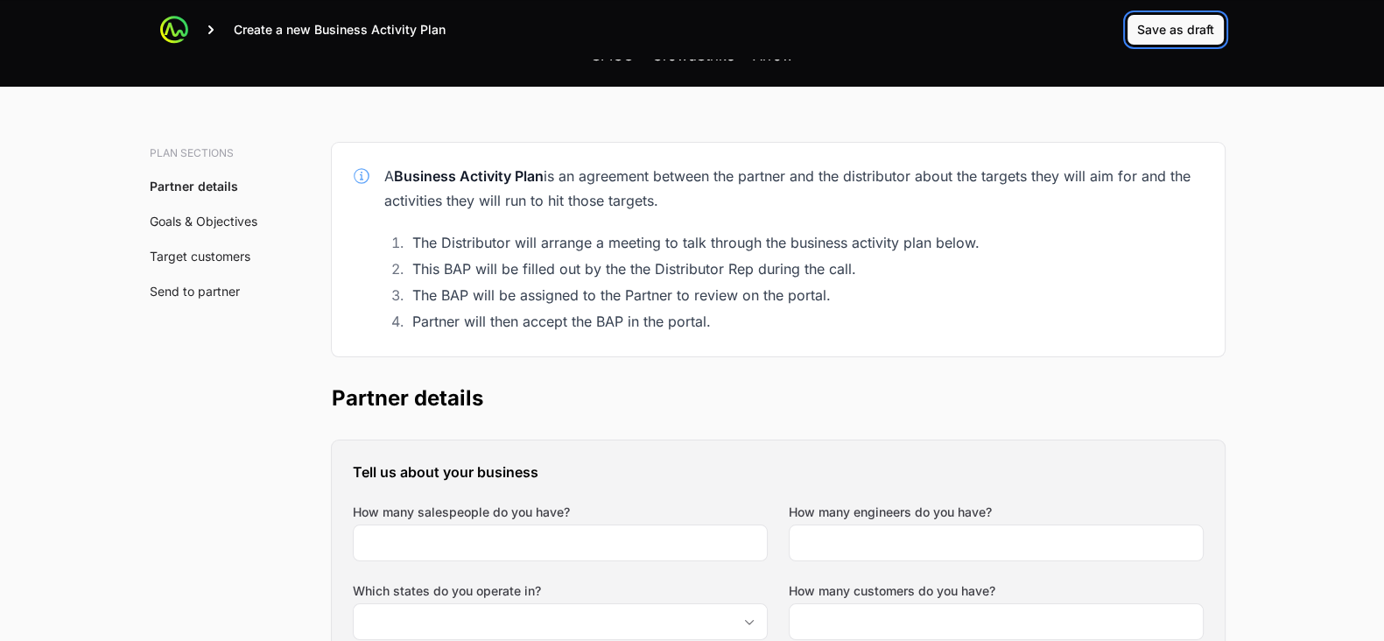
click at [1158, 30] on span "Save as draft" at bounding box center [1175, 29] width 77 height 21
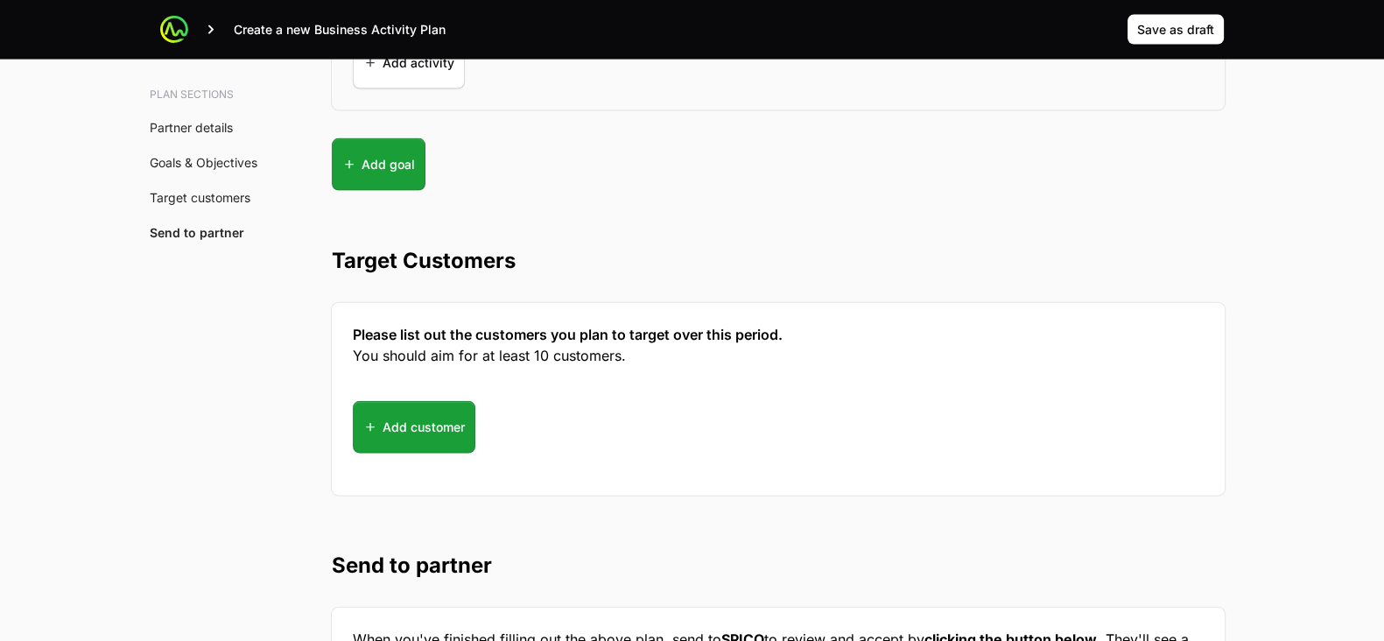
scroll to position [5126, 0]
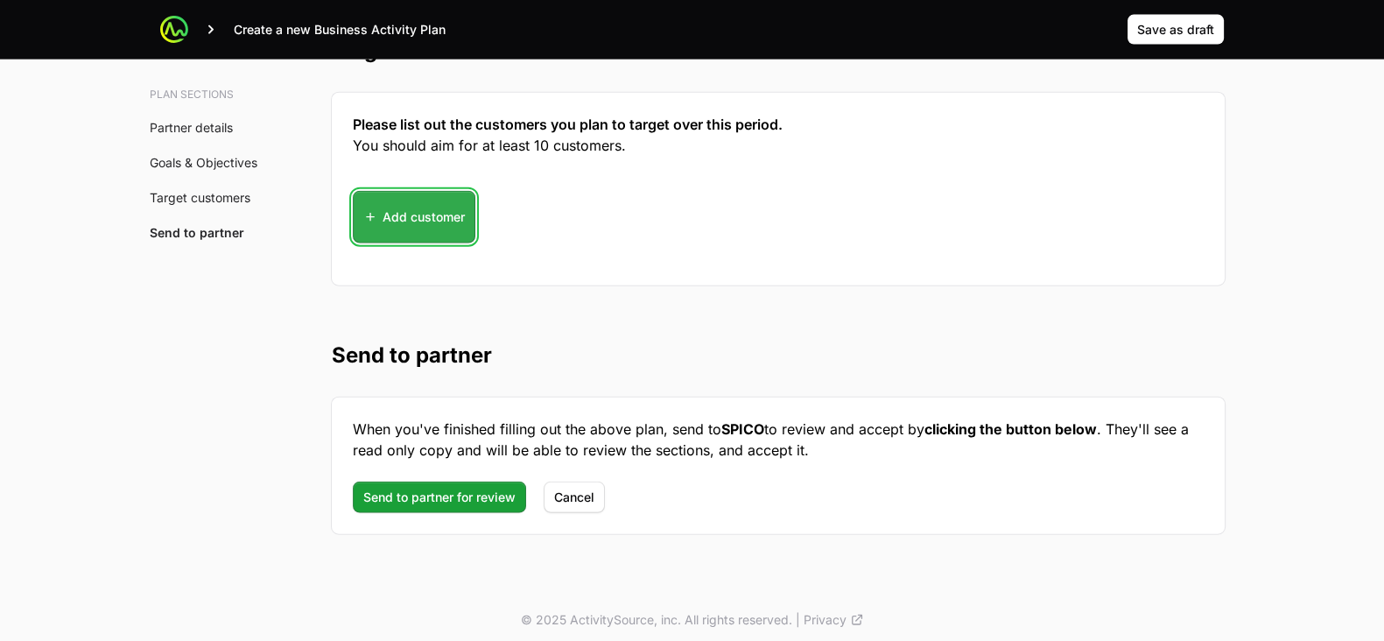
click at [387, 202] on span "Add customer" at bounding box center [414, 217] width 102 height 42
